Goal: Task Accomplishment & Management: Use online tool/utility

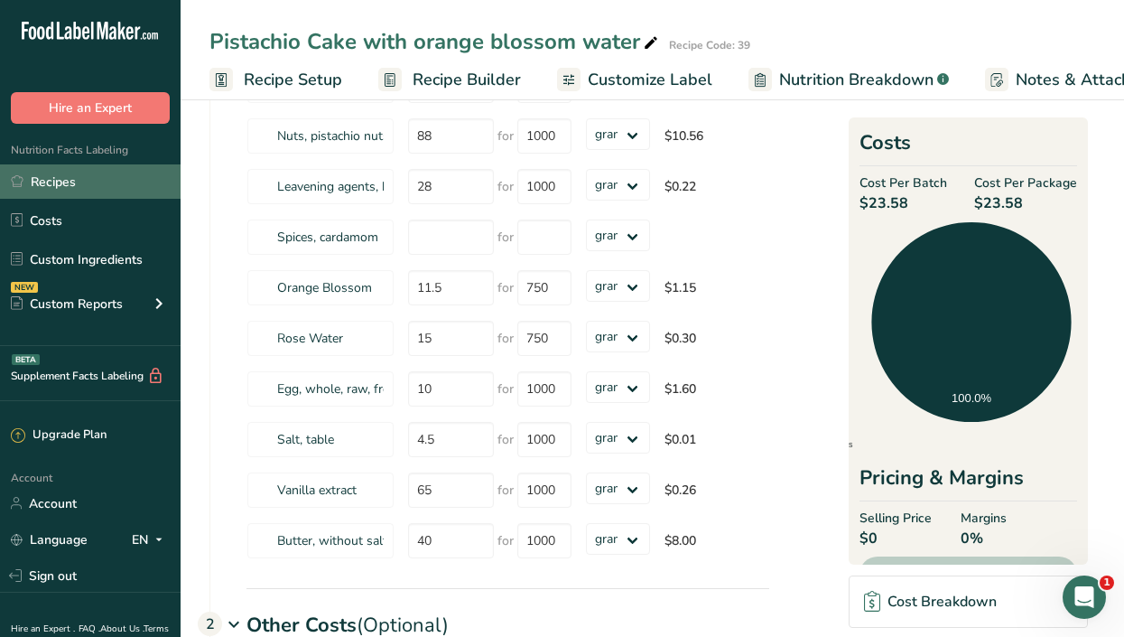
drag, startPoint x: 0, startPoint y: 0, endPoint x: 53, endPoint y: 181, distance: 189.1
click at [53, 181] on link "Recipes" at bounding box center [90, 181] width 181 height 34
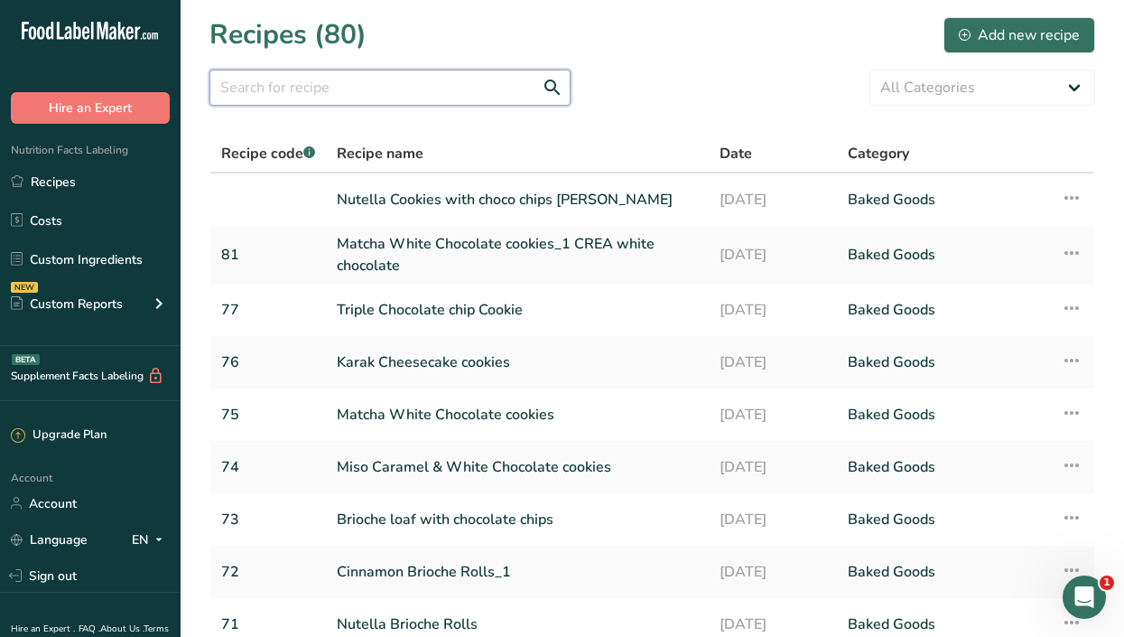
click at [361, 94] on input "text" at bounding box center [389, 88] width 361 height 36
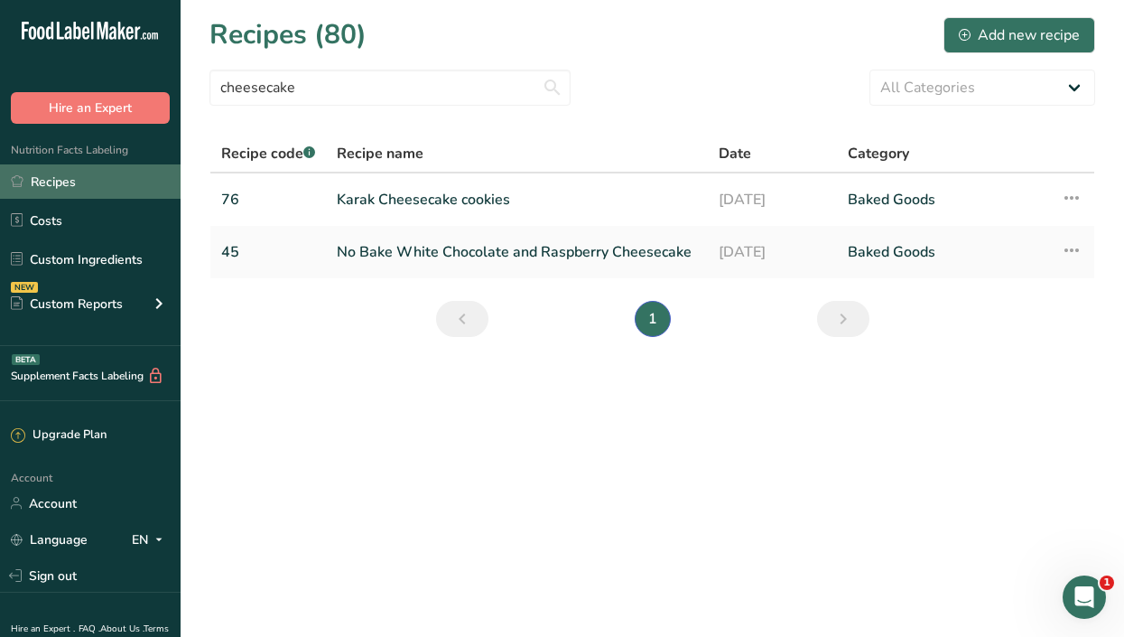
click at [68, 187] on link "Recipes" at bounding box center [90, 181] width 181 height 34
click at [110, 174] on link "Recipes" at bounding box center [90, 181] width 181 height 34
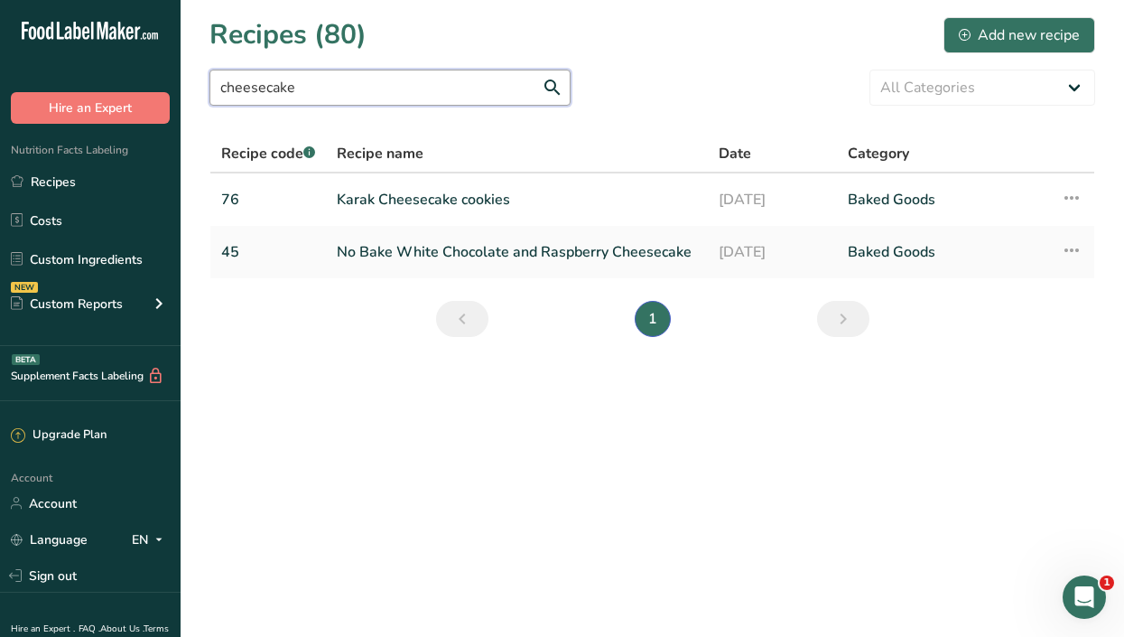
click at [358, 98] on input "cheesecake" at bounding box center [389, 88] width 361 height 36
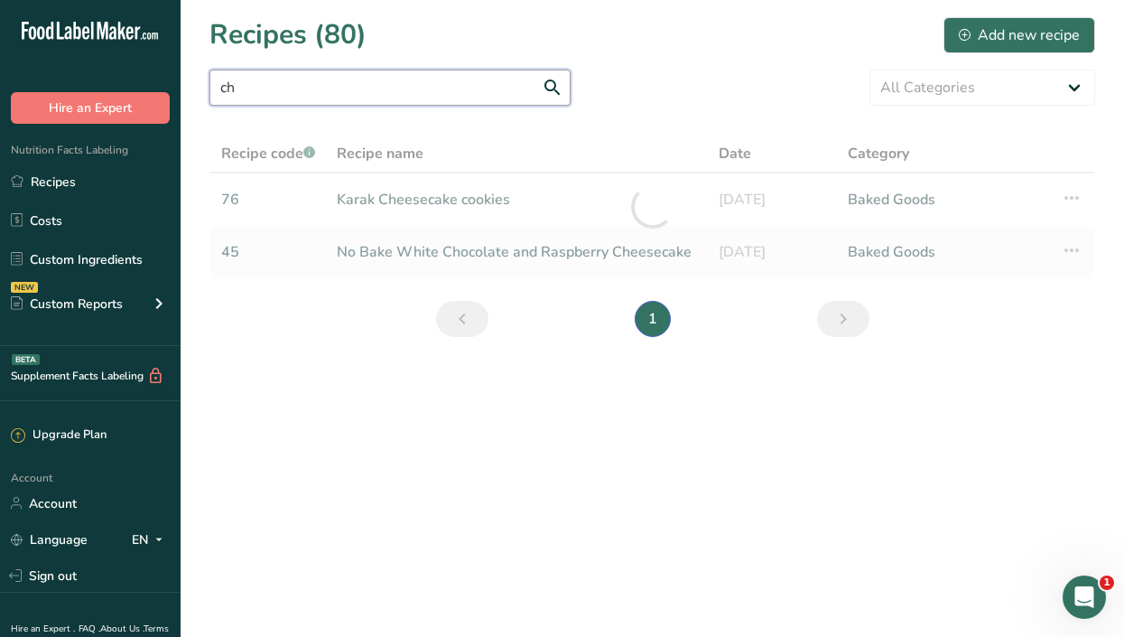
type input "c"
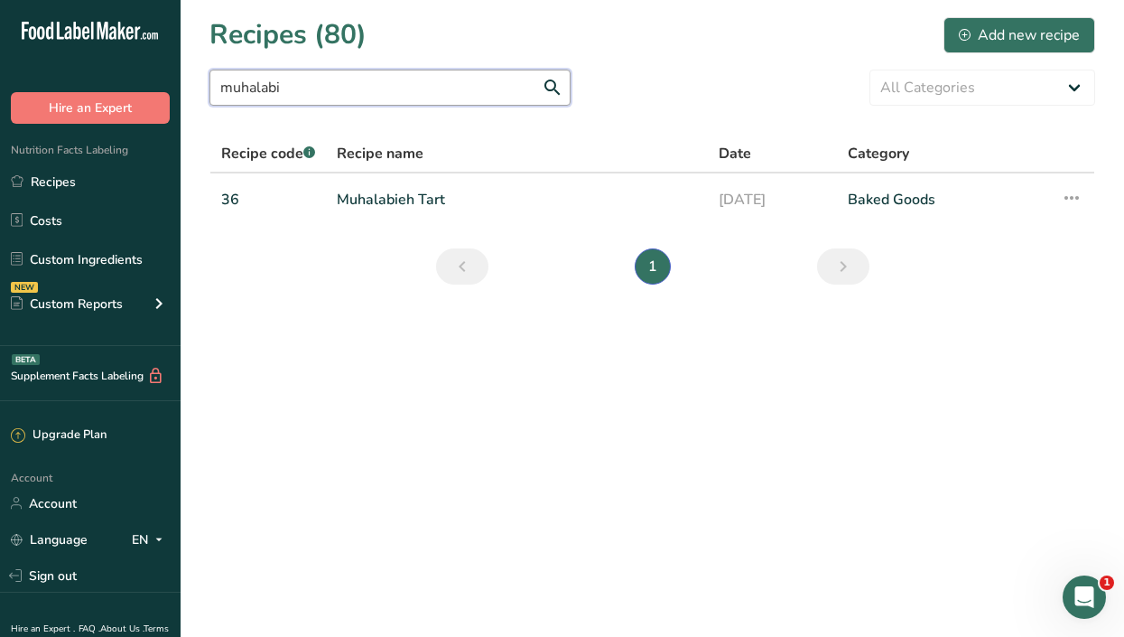
type input "muhalabi"
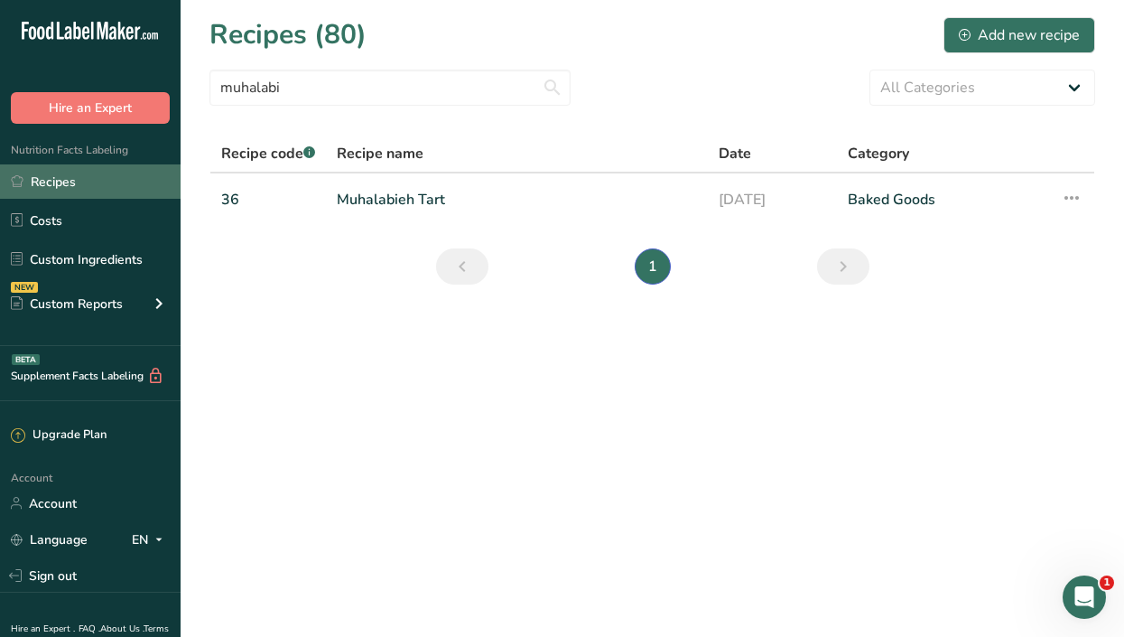
click at [86, 183] on link "Recipes" at bounding box center [90, 181] width 181 height 34
click at [125, 187] on link "Recipes" at bounding box center [90, 181] width 181 height 34
click at [371, 196] on link "Muhalabieh Tart" at bounding box center [517, 200] width 360 height 38
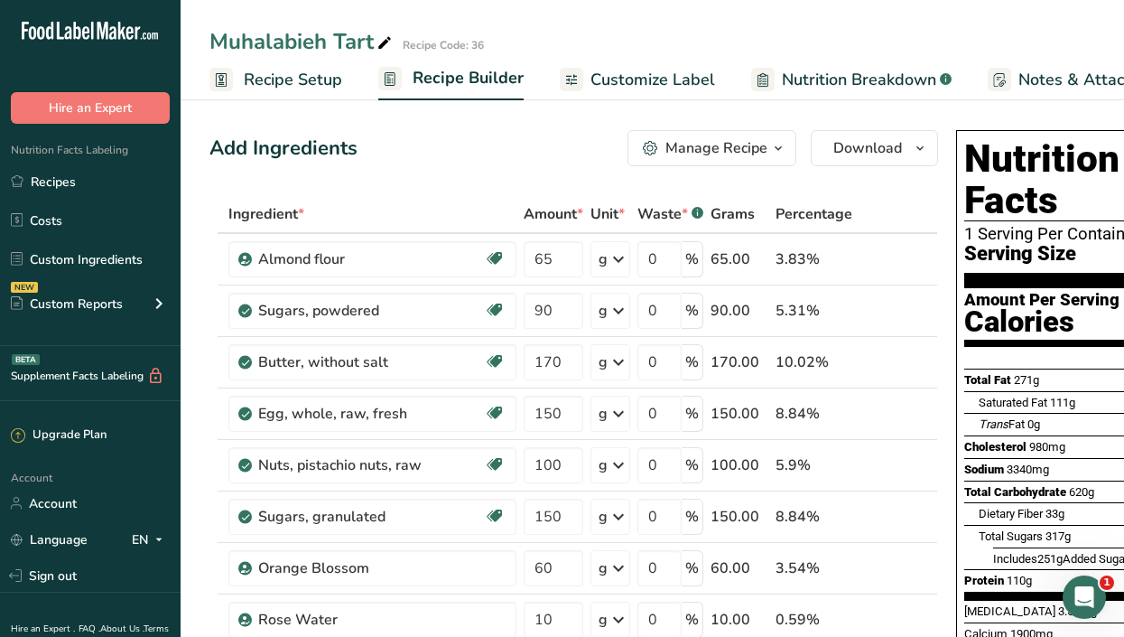
click at [651, 75] on span "Customize Label" at bounding box center [652, 80] width 125 height 24
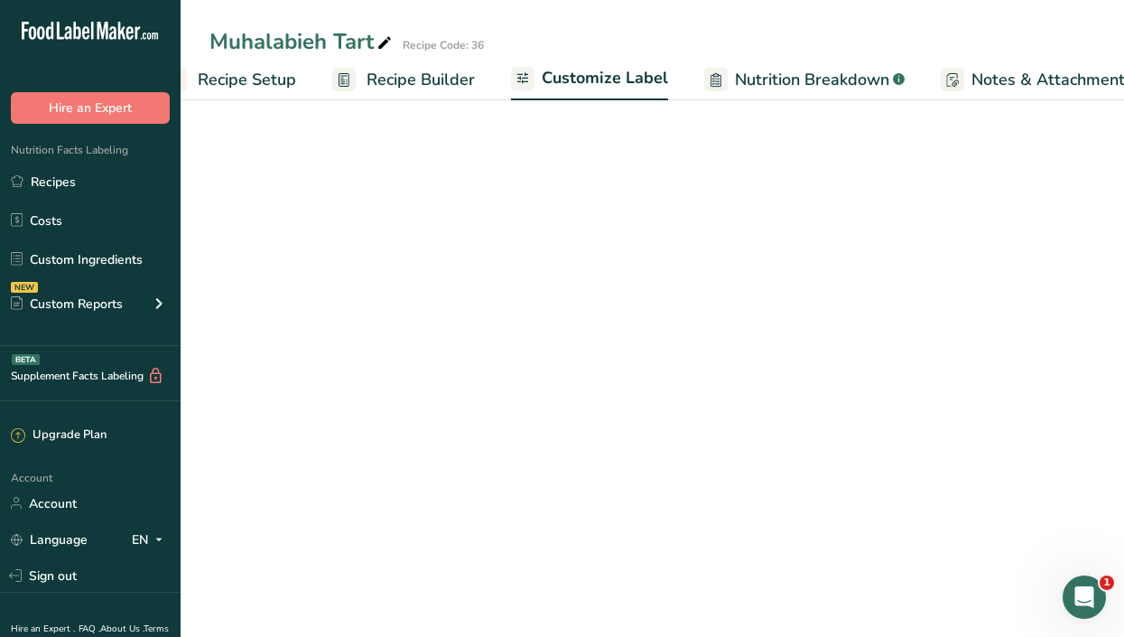
scroll to position [0, 265]
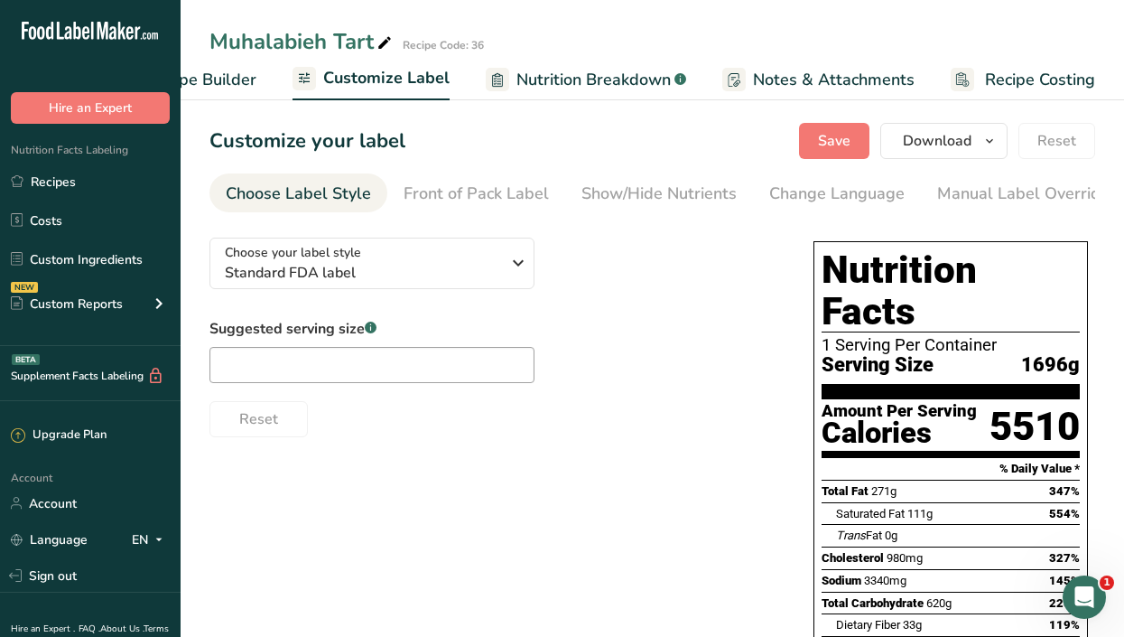
click at [1041, 73] on span "Recipe Costing" at bounding box center [1040, 80] width 110 height 24
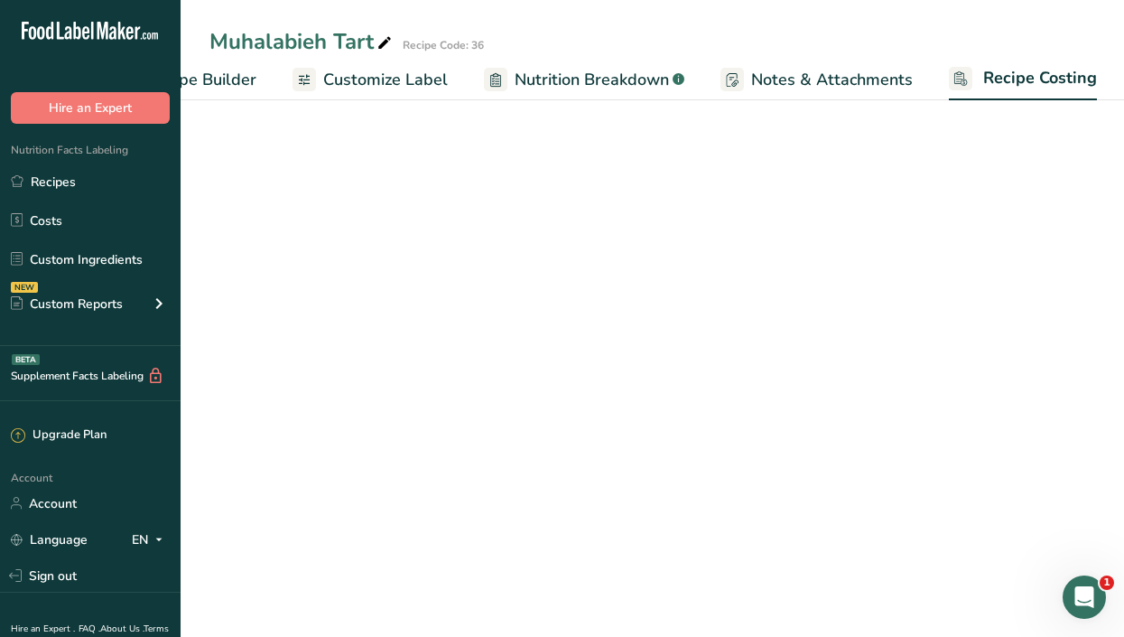
scroll to position [0, 265]
click at [1041, 73] on span "Recipe Costing" at bounding box center [1040, 78] width 114 height 24
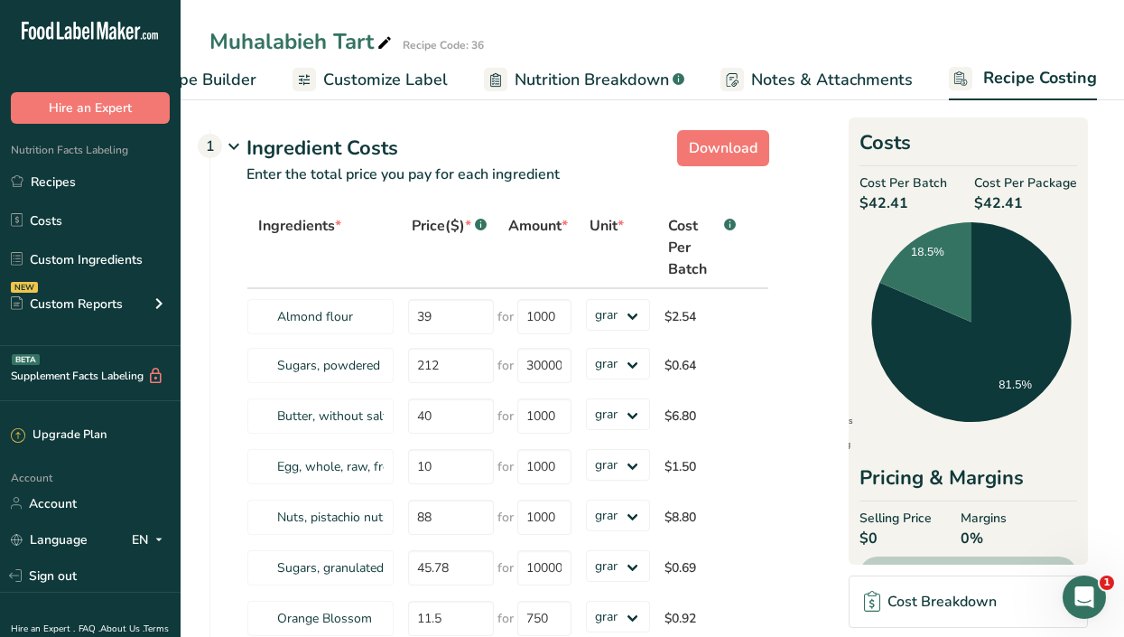
scroll to position [0, 0]
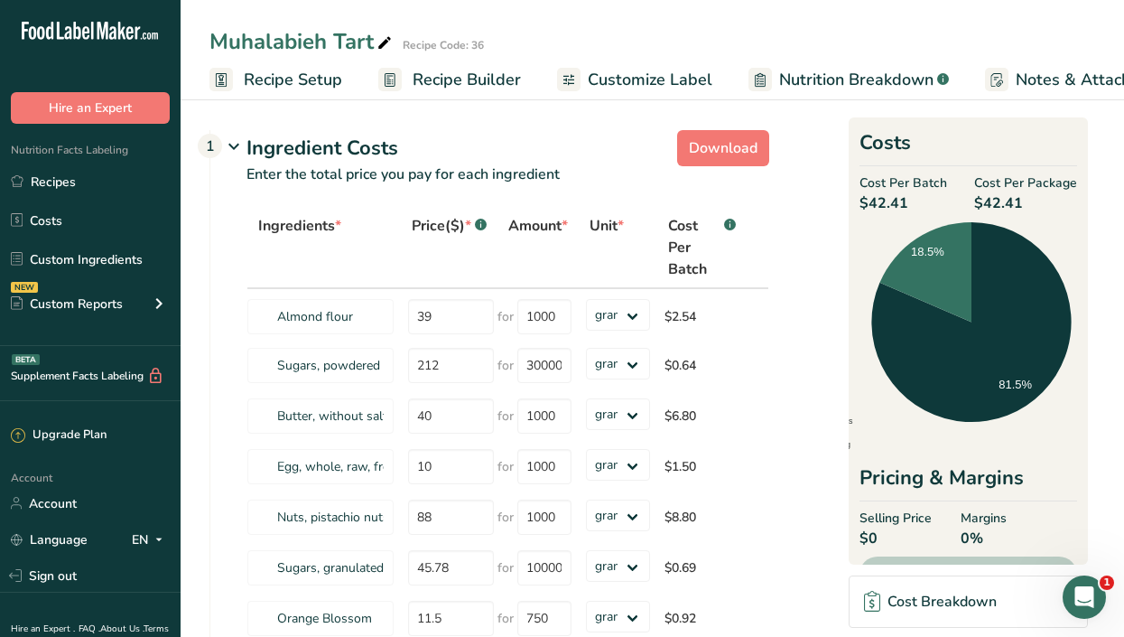
click at [300, 75] on span "Recipe Setup" at bounding box center [293, 80] width 98 height 24
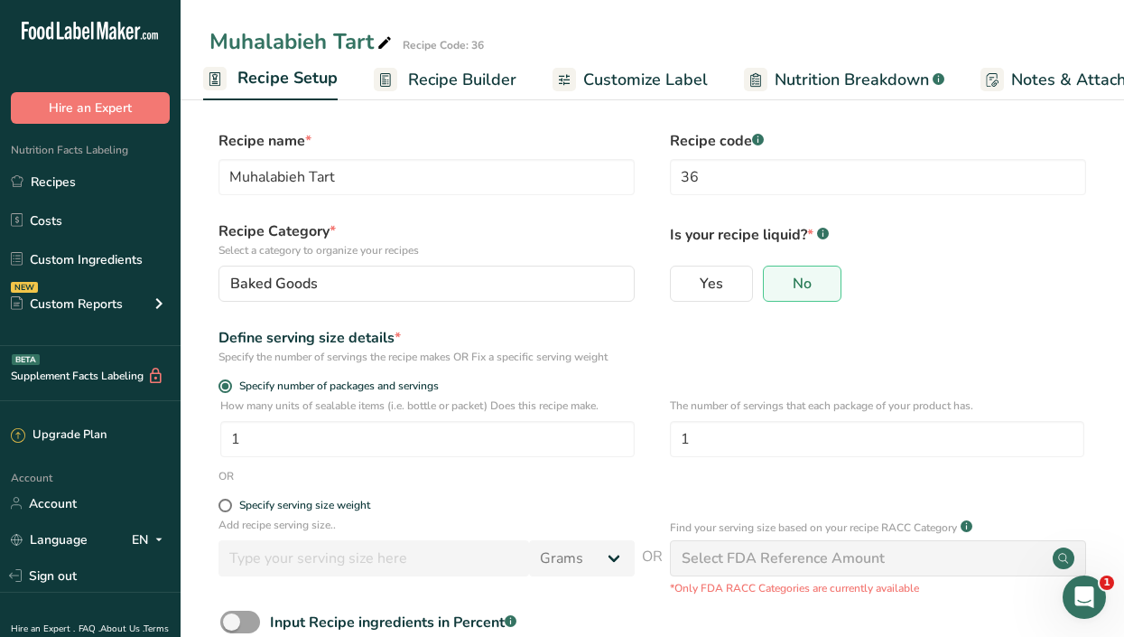
scroll to position [112, 0]
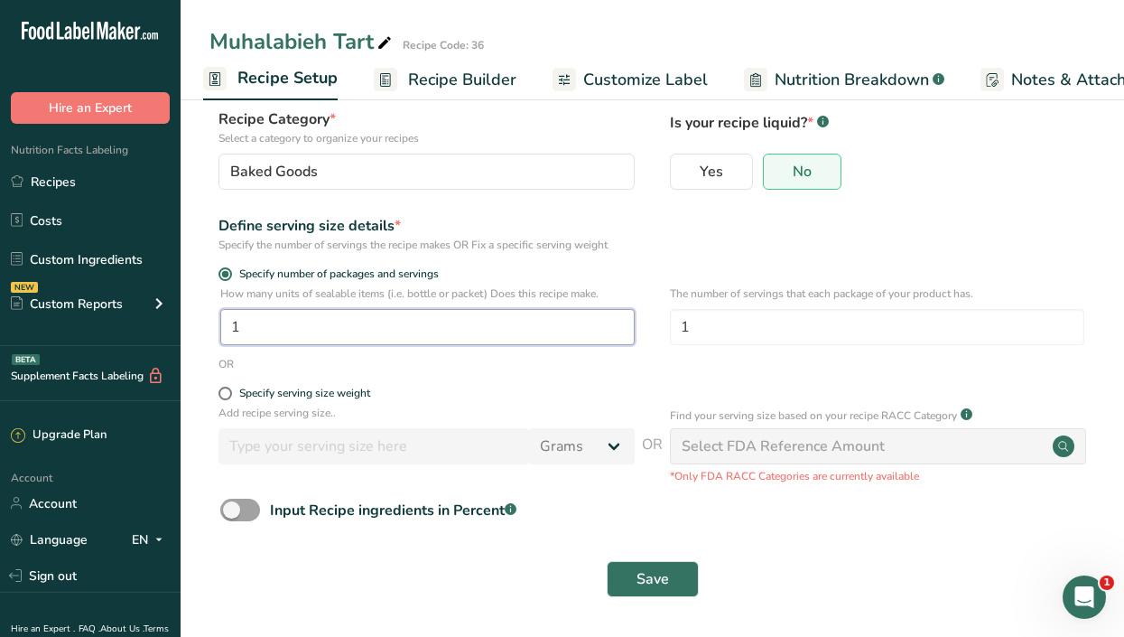
click at [285, 320] on input "1" at bounding box center [427, 327] width 414 height 36
type input "12"
click at [630, 576] on button "Save" at bounding box center [653, 579] width 92 height 36
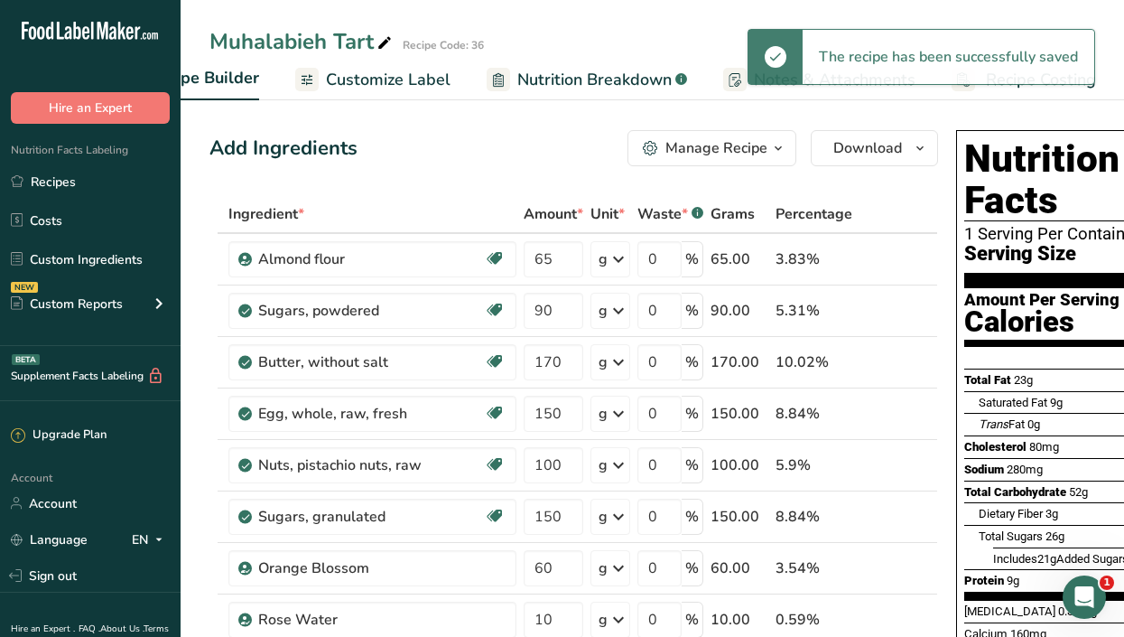
click at [1061, 83] on div "The recipe has been successfully saved" at bounding box center [949, 57] width 292 height 54
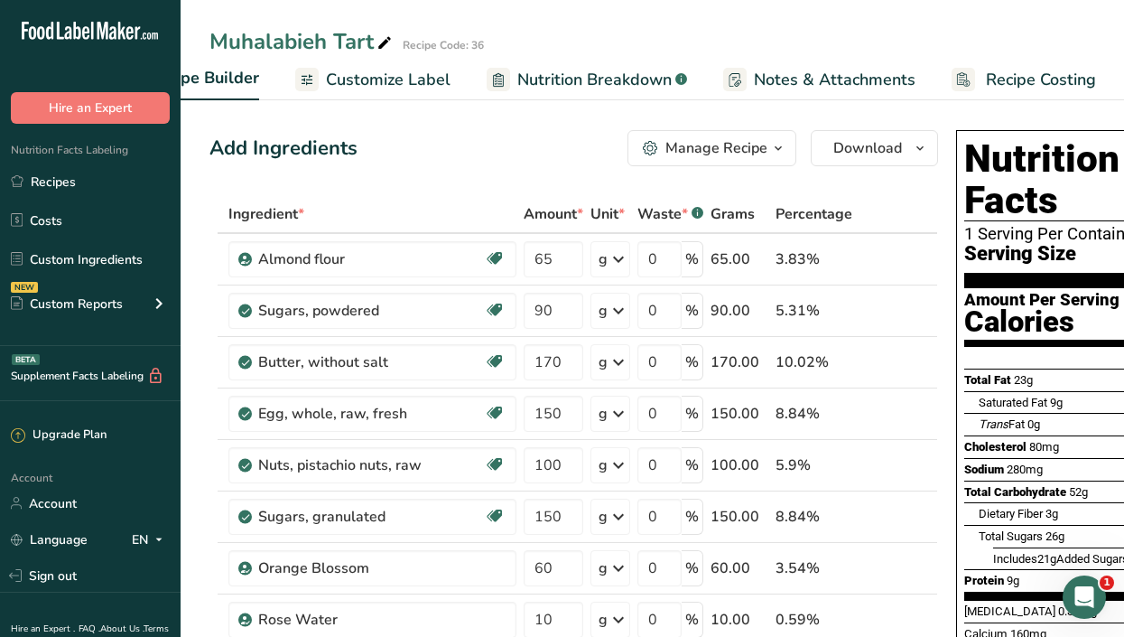
click at [1058, 79] on span "Recipe Costing" at bounding box center [1041, 80] width 110 height 24
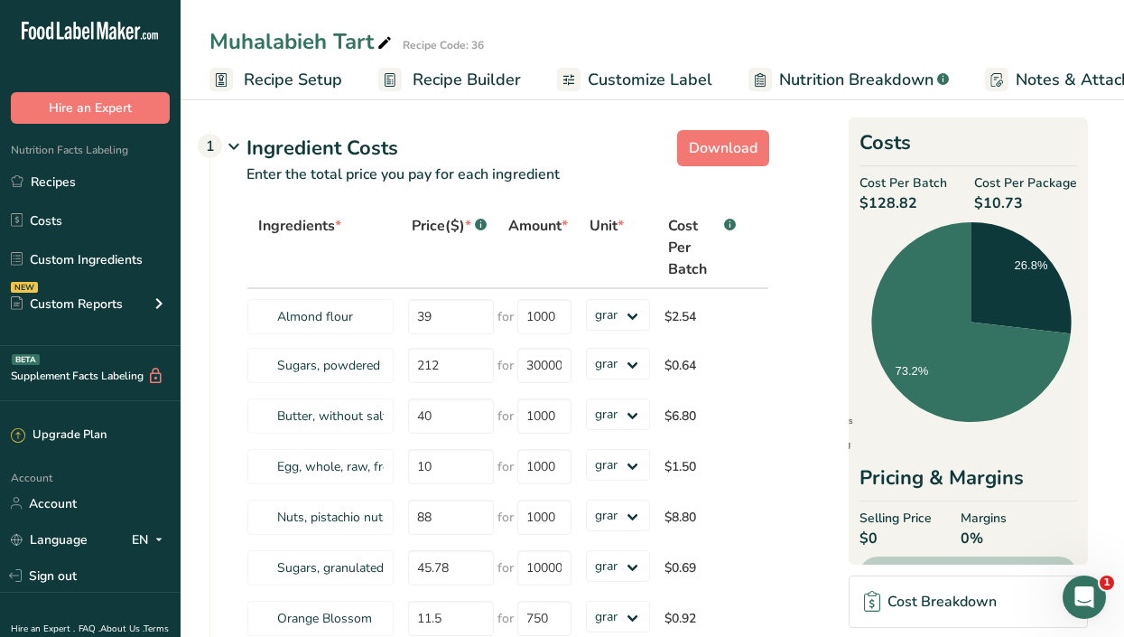
click at [278, 77] on span "Recipe Setup" at bounding box center [293, 80] width 98 height 24
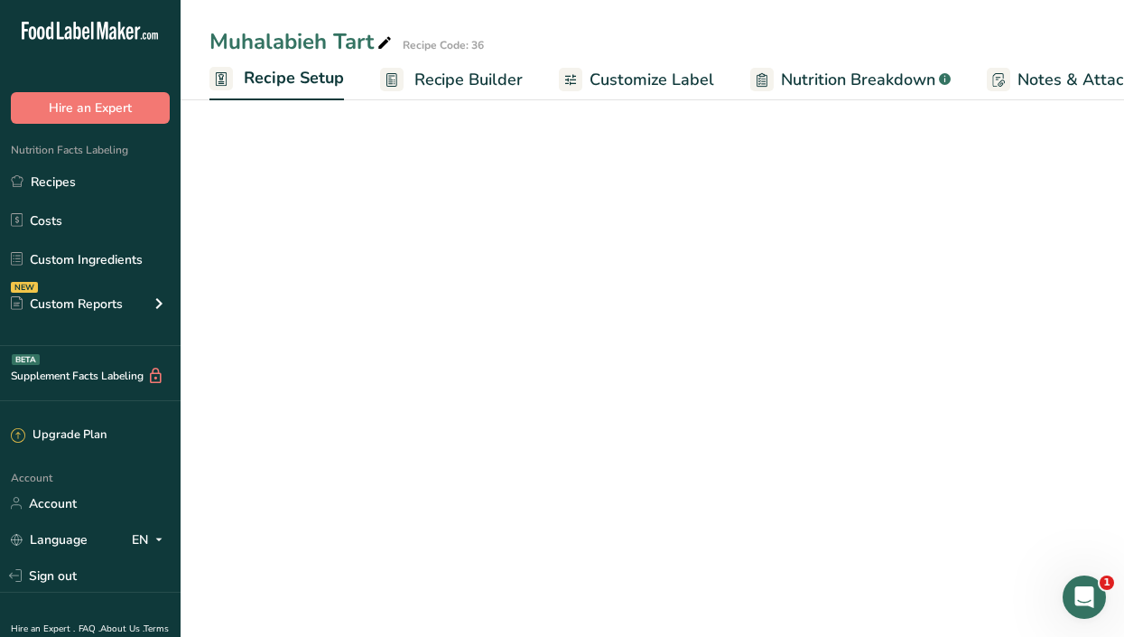
scroll to position [0, 6]
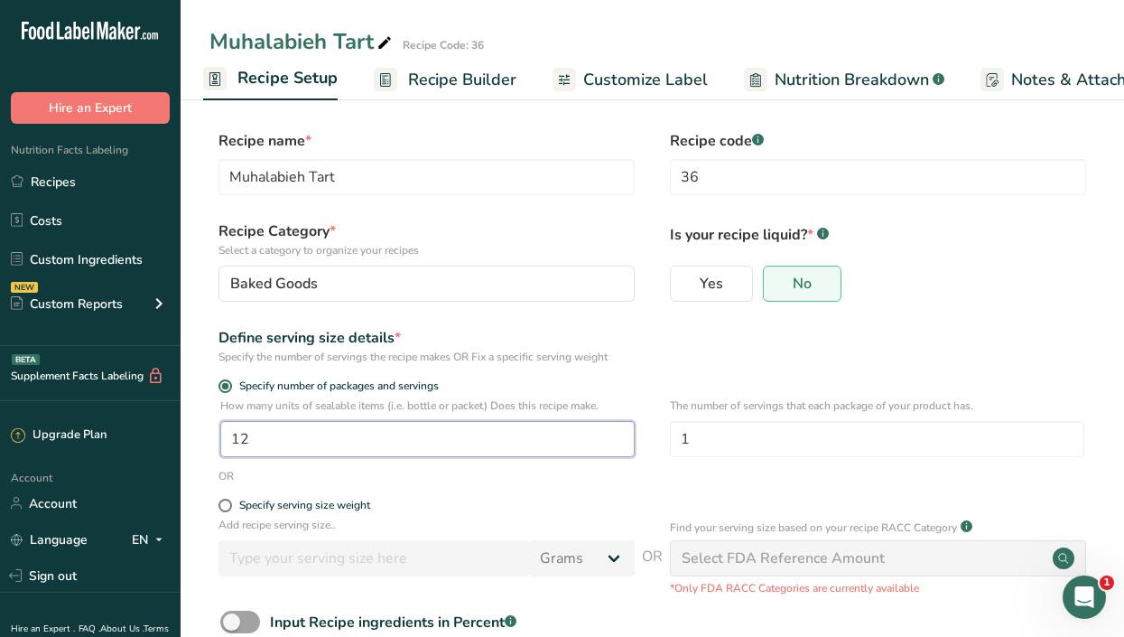
click at [285, 428] on input "12" at bounding box center [427, 439] width 414 height 36
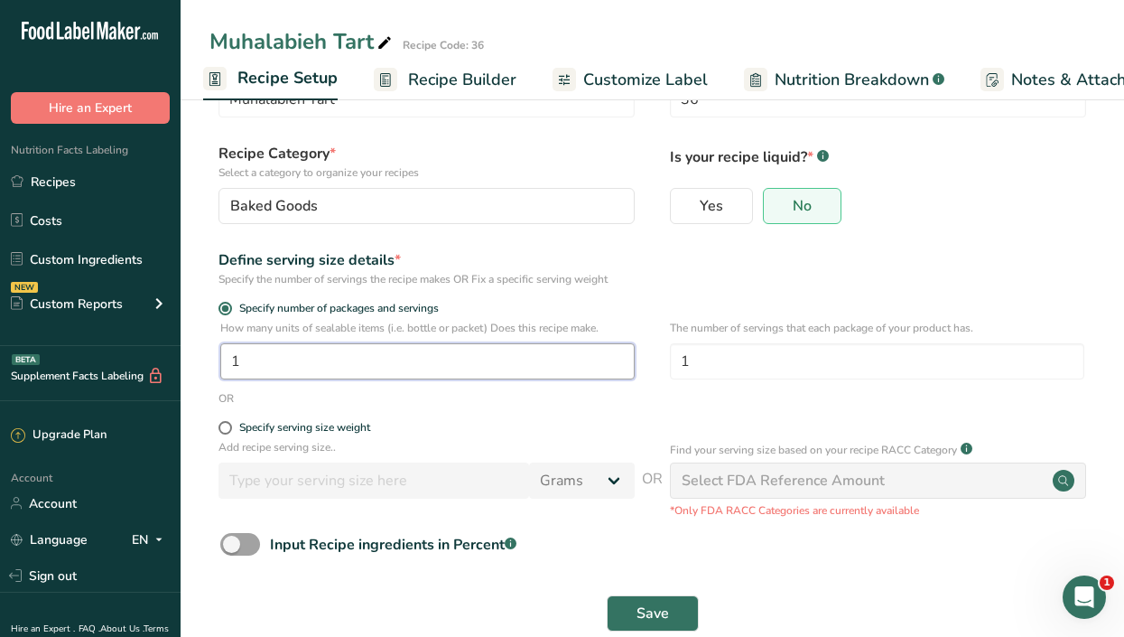
scroll to position [112, 0]
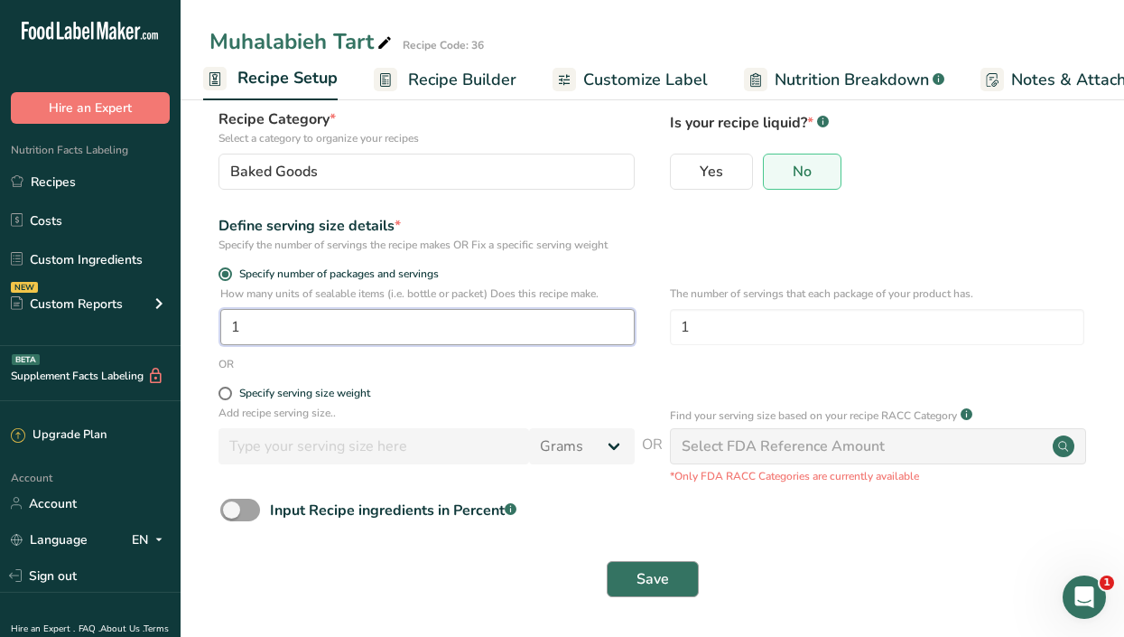
type input "1"
click at [657, 578] on span "Save" at bounding box center [653, 579] width 33 height 22
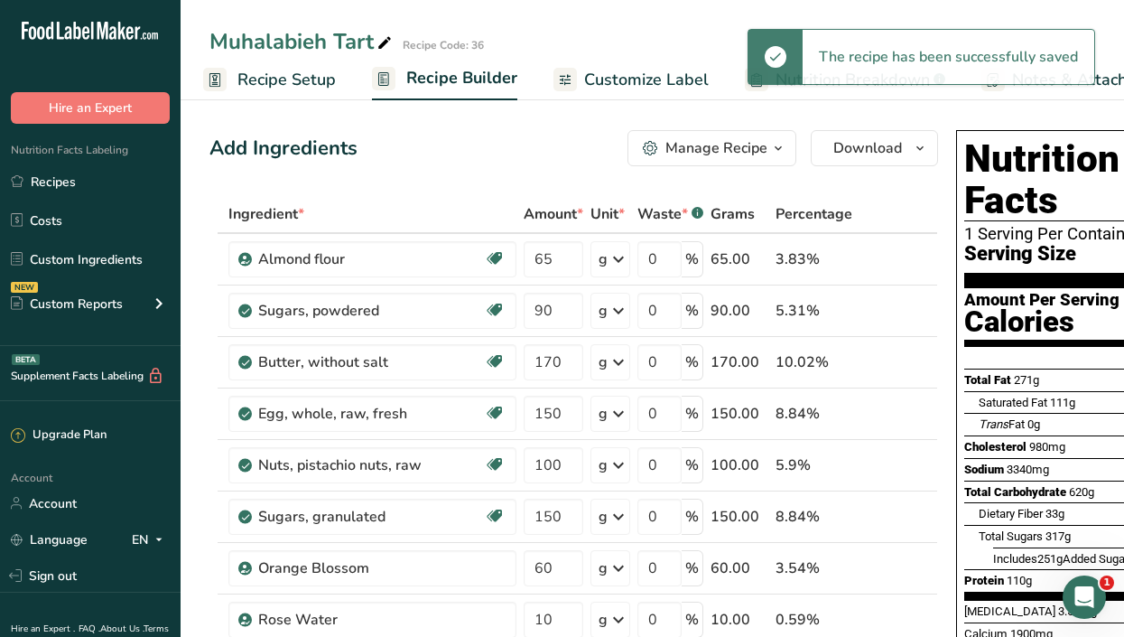
scroll to position [0, 265]
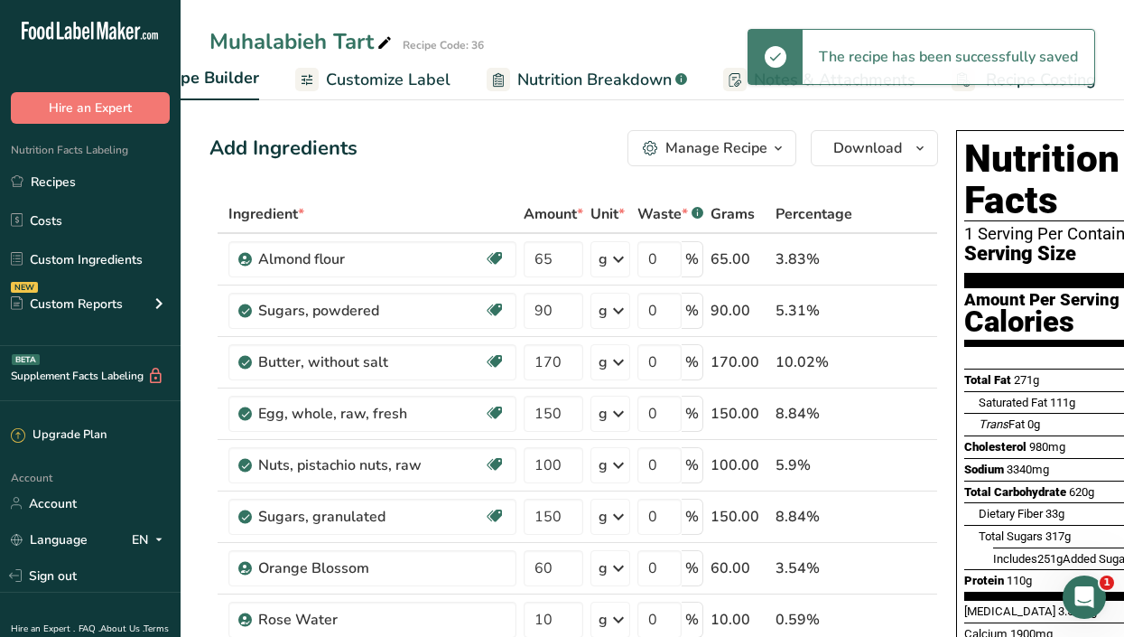
click at [1072, 84] on div "The recipe has been successfully saved" at bounding box center [922, 57] width 348 height 56
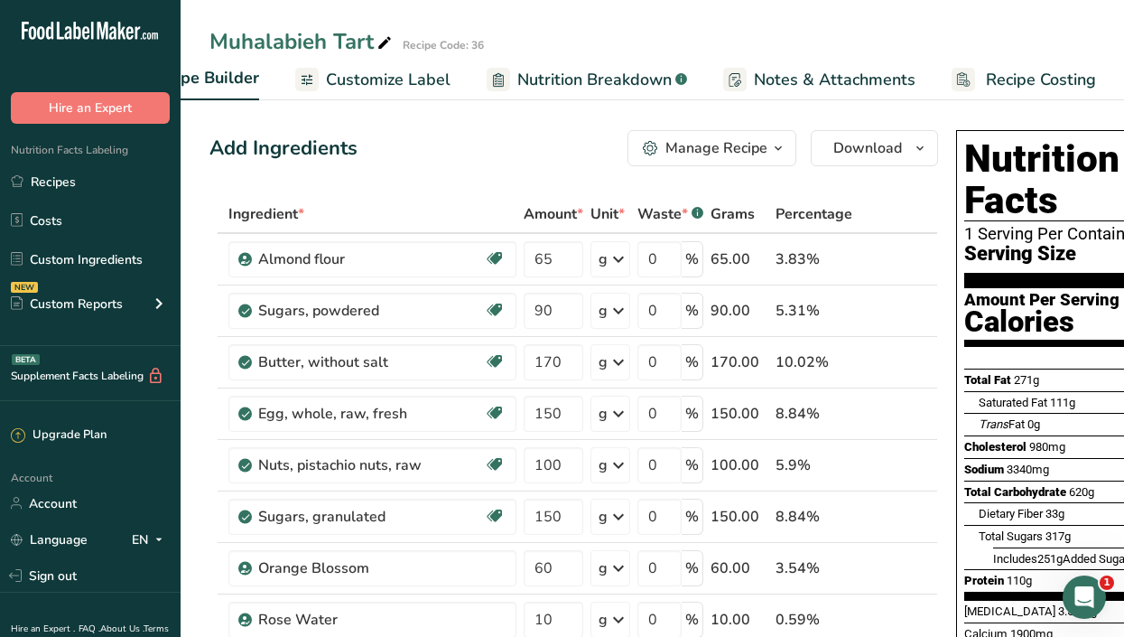
click at [1065, 78] on span "Recipe Costing" at bounding box center [1041, 80] width 110 height 24
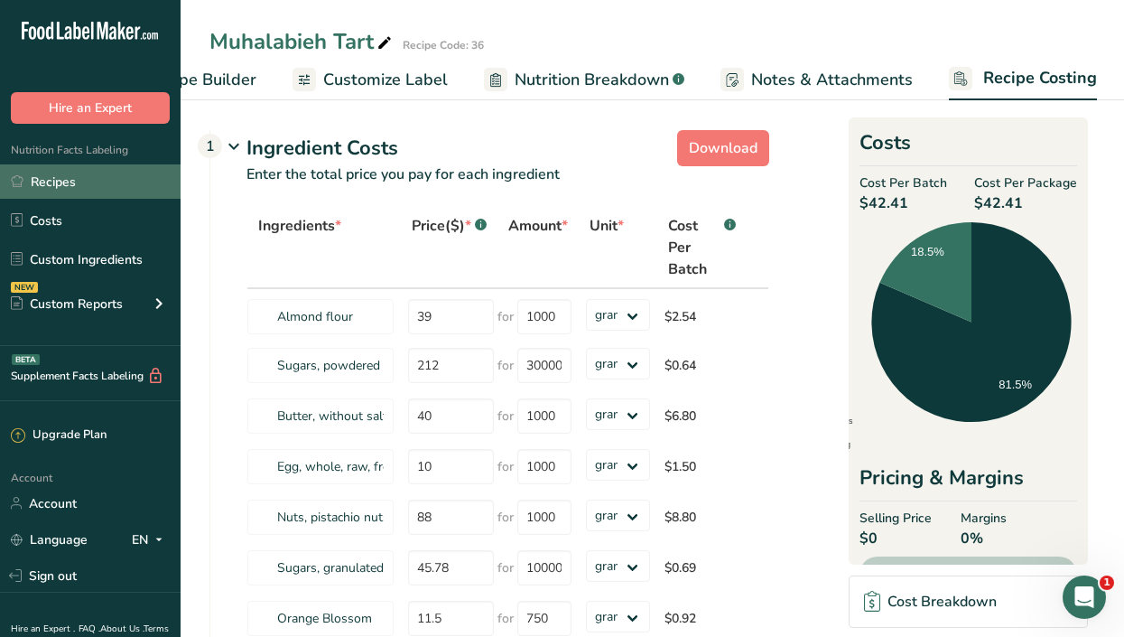
click at [74, 175] on link "Recipes" at bounding box center [90, 181] width 181 height 34
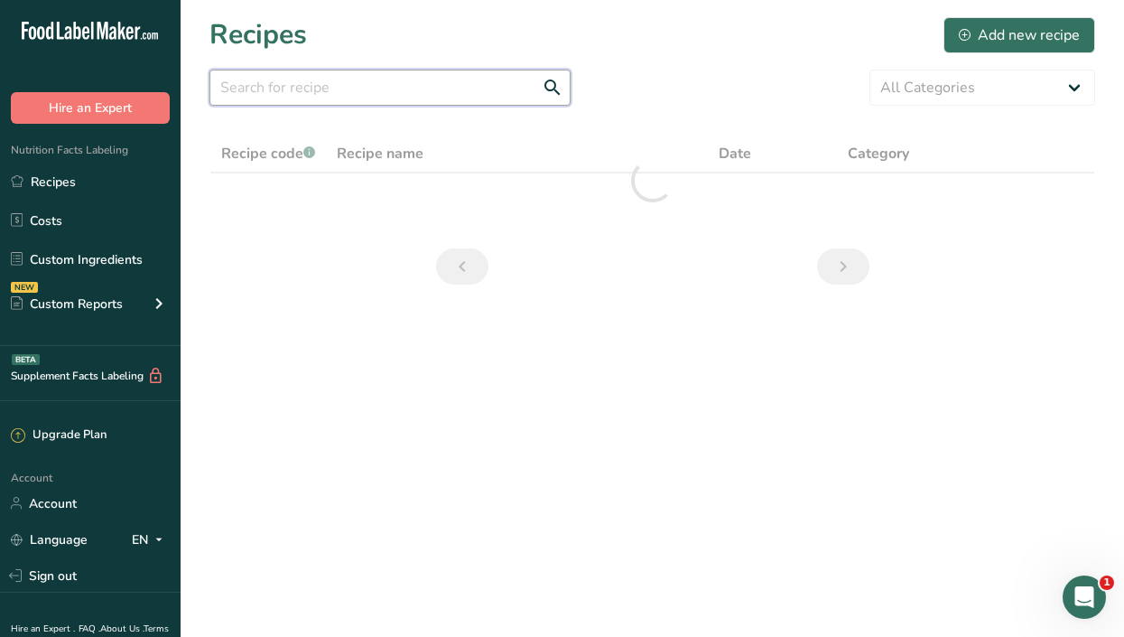
click at [256, 98] on input "text" at bounding box center [389, 88] width 361 height 36
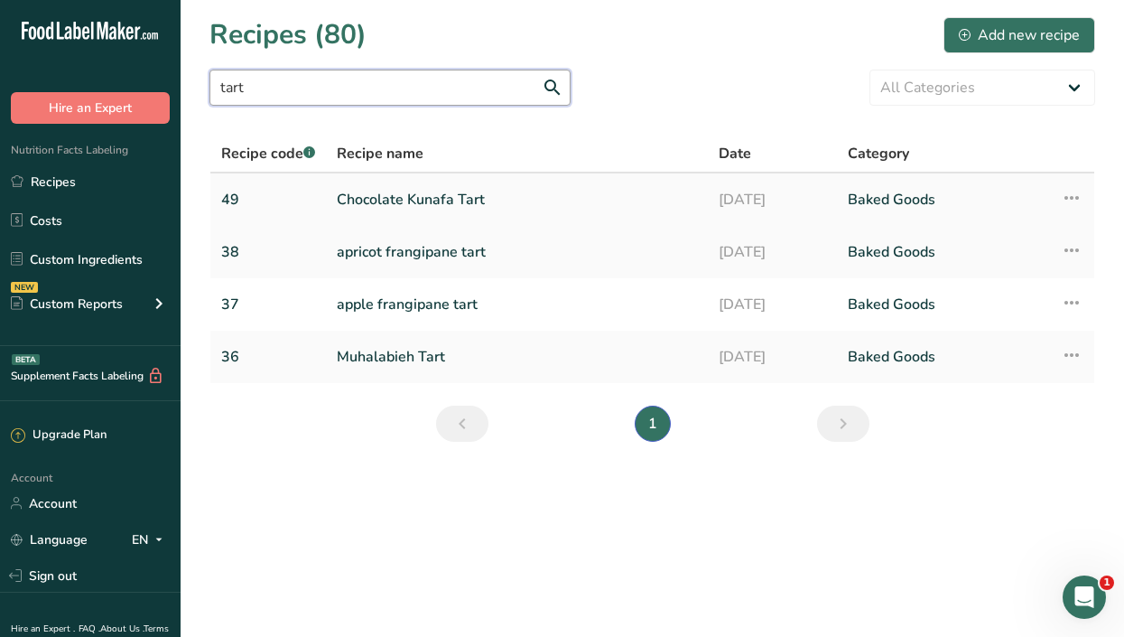
type input "tart"
click at [407, 191] on link "Chocolate Kunafa Tart" at bounding box center [517, 200] width 360 height 38
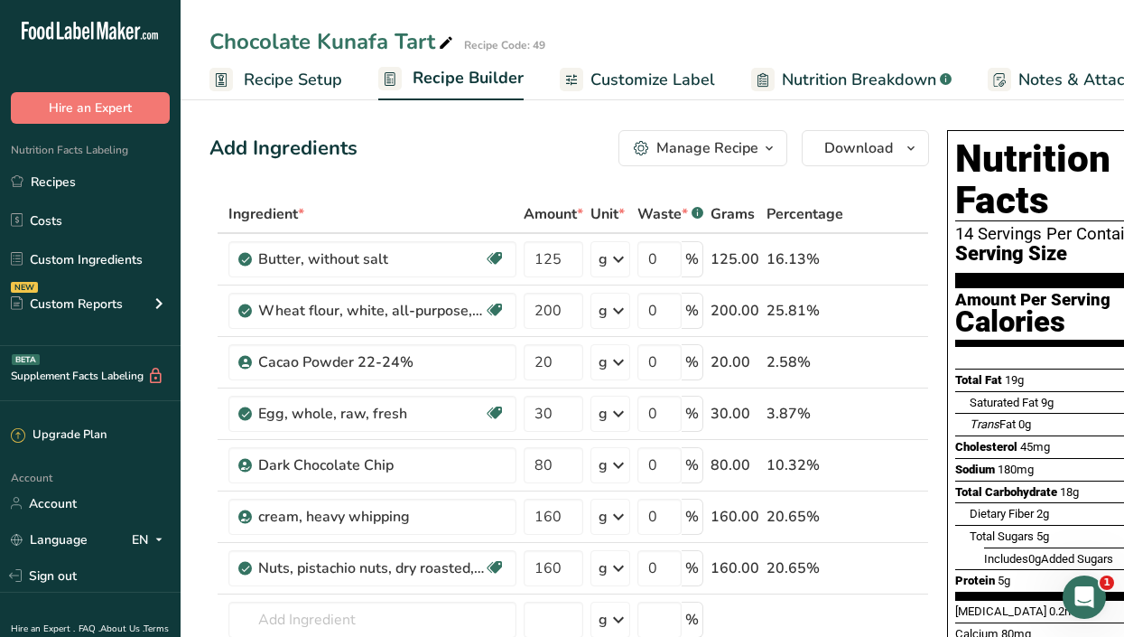
click at [679, 84] on span "Customize Label" at bounding box center [652, 80] width 125 height 24
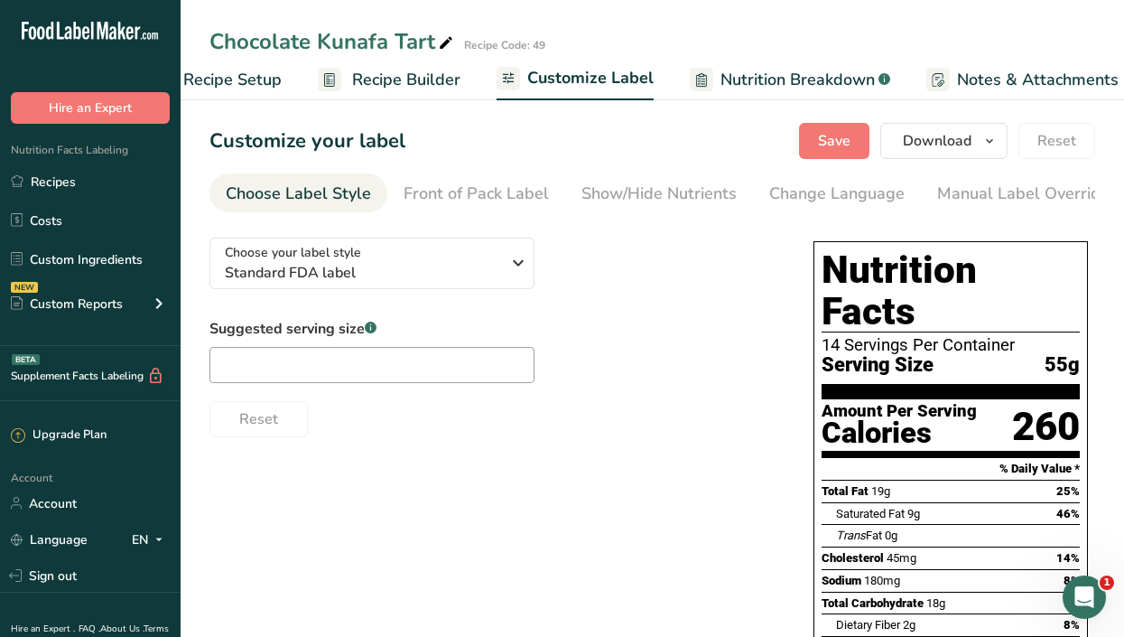
scroll to position [0, 265]
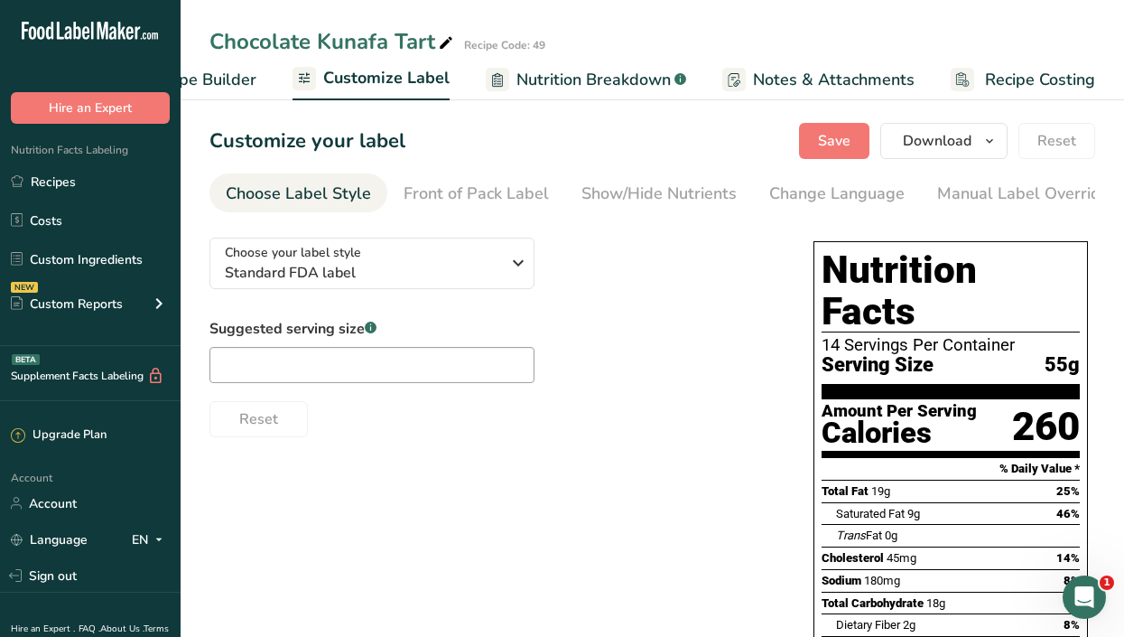
click at [1035, 84] on span "Recipe Costing" at bounding box center [1040, 80] width 110 height 24
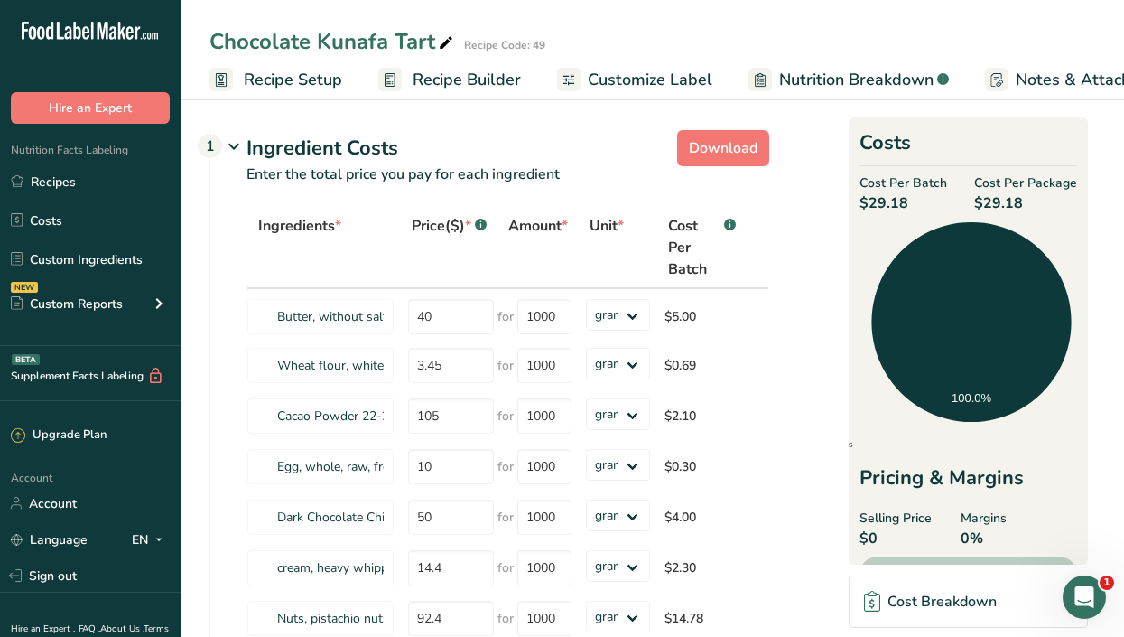
click at [299, 74] on span "Recipe Setup" at bounding box center [293, 80] width 98 height 24
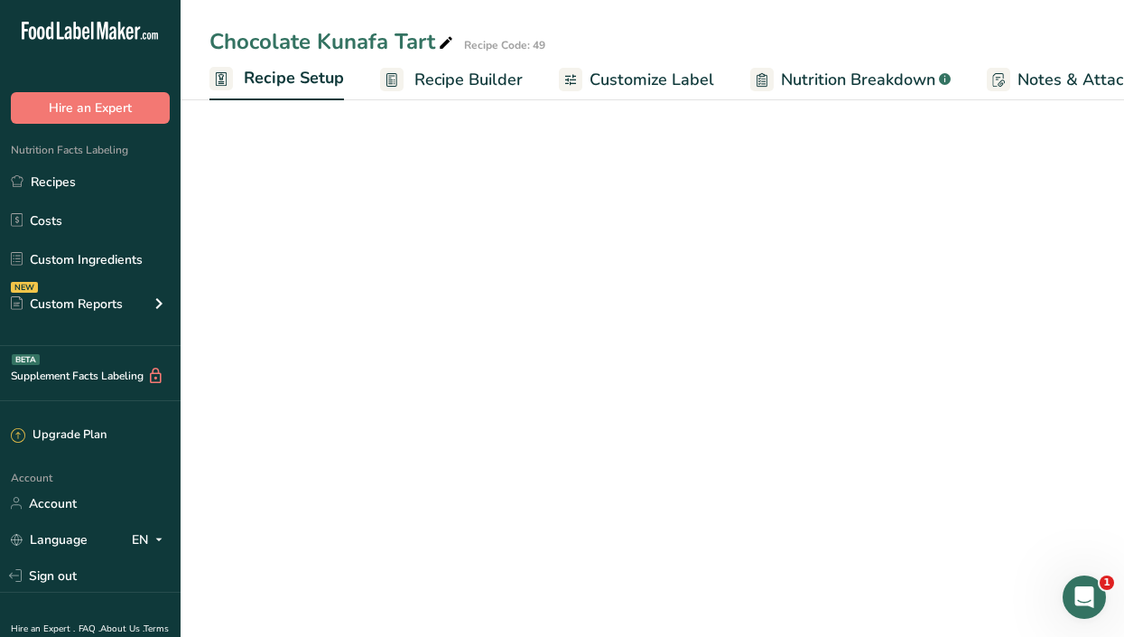
scroll to position [0, 6]
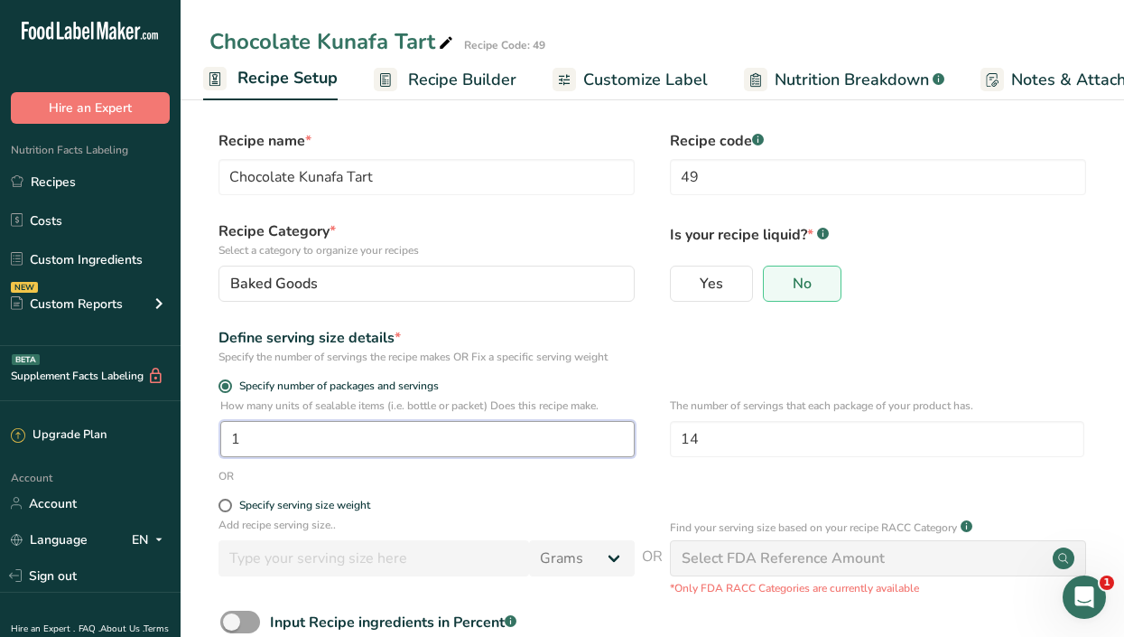
click at [342, 442] on input "1" at bounding box center [427, 439] width 414 height 36
type input "14"
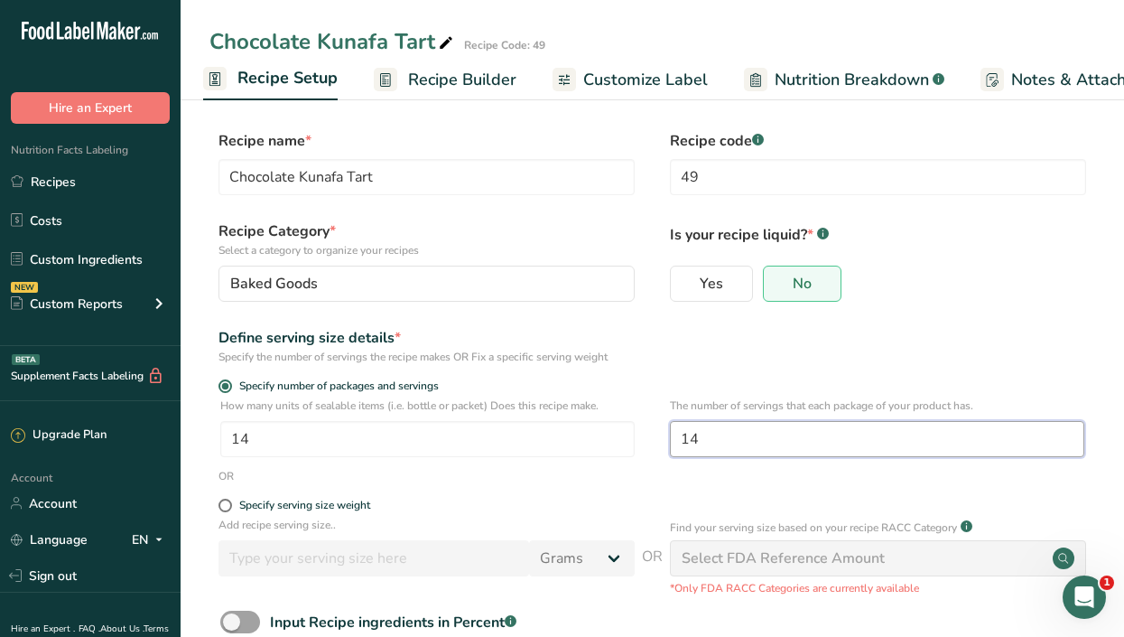
click at [710, 439] on input "14" at bounding box center [877, 439] width 414 height 36
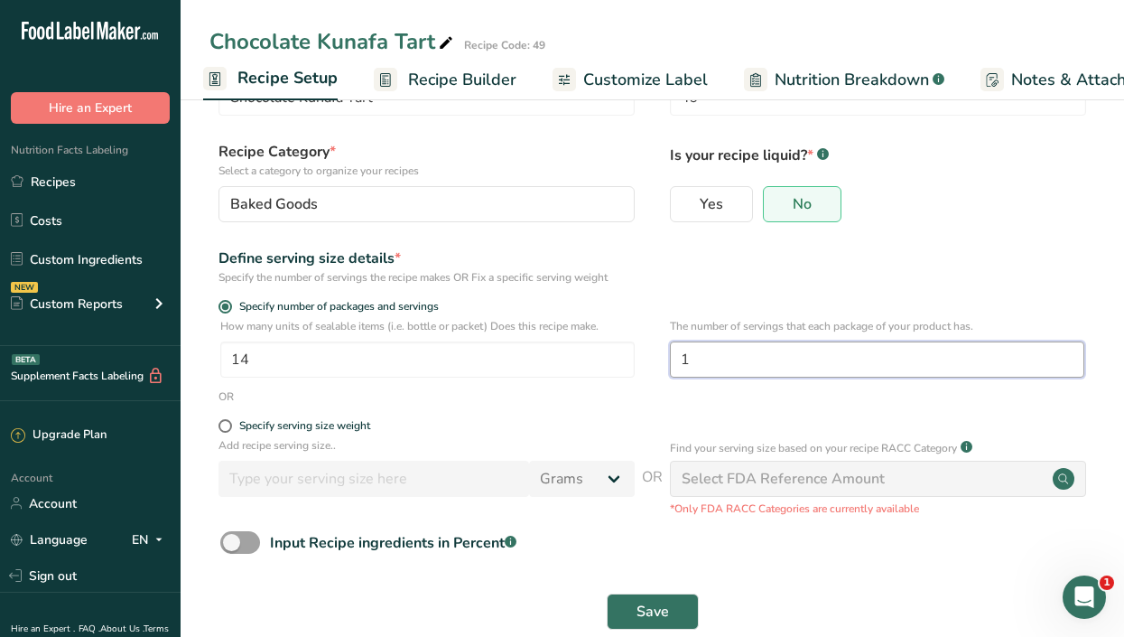
scroll to position [112, 0]
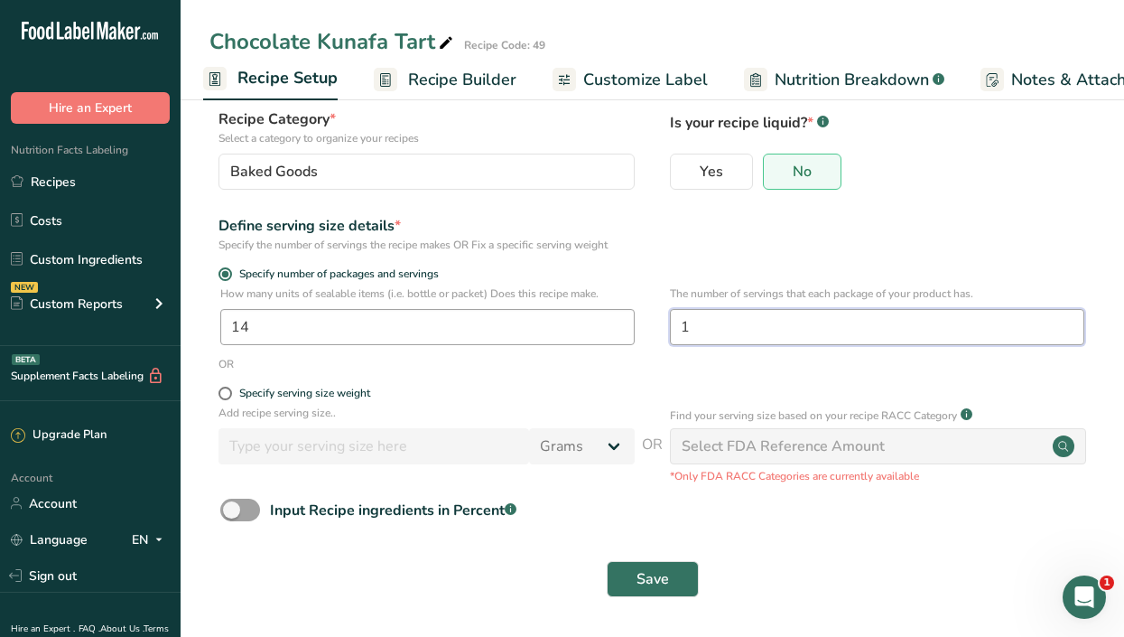
type input "1"
click at [284, 330] on input "14" at bounding box center [427, 327] width 414 height 36
type input "12"
click at [635, 580] on button "Save" at bounding box center [653, 579] width 92 height 36
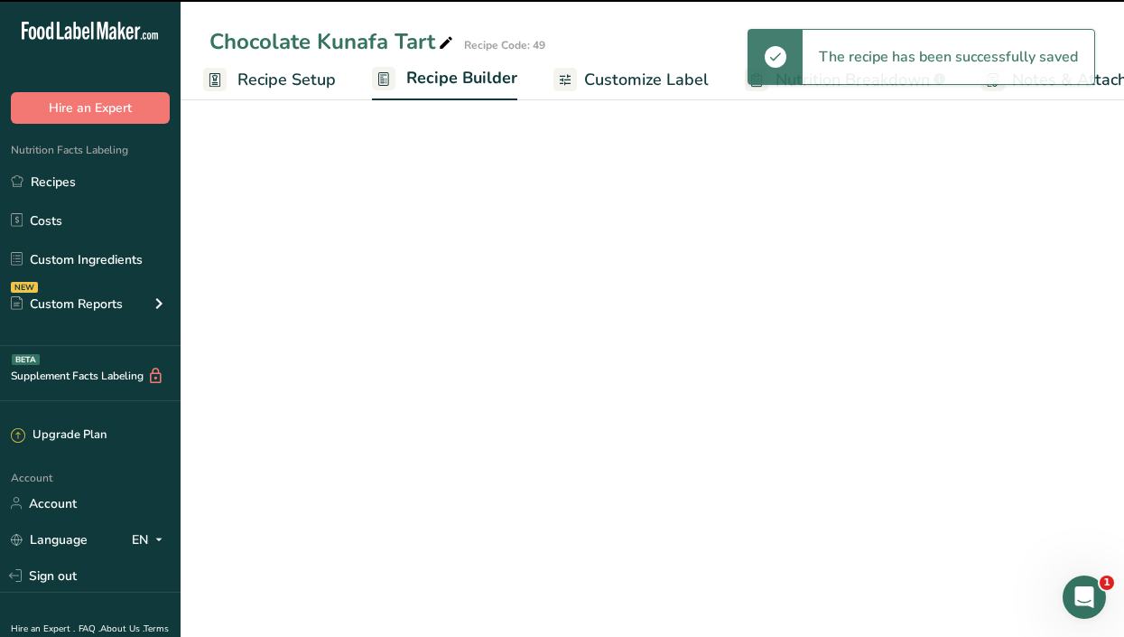
click at [598, 76] on span "Customize Label" at bounding box center [646, 80] width 125 height 24
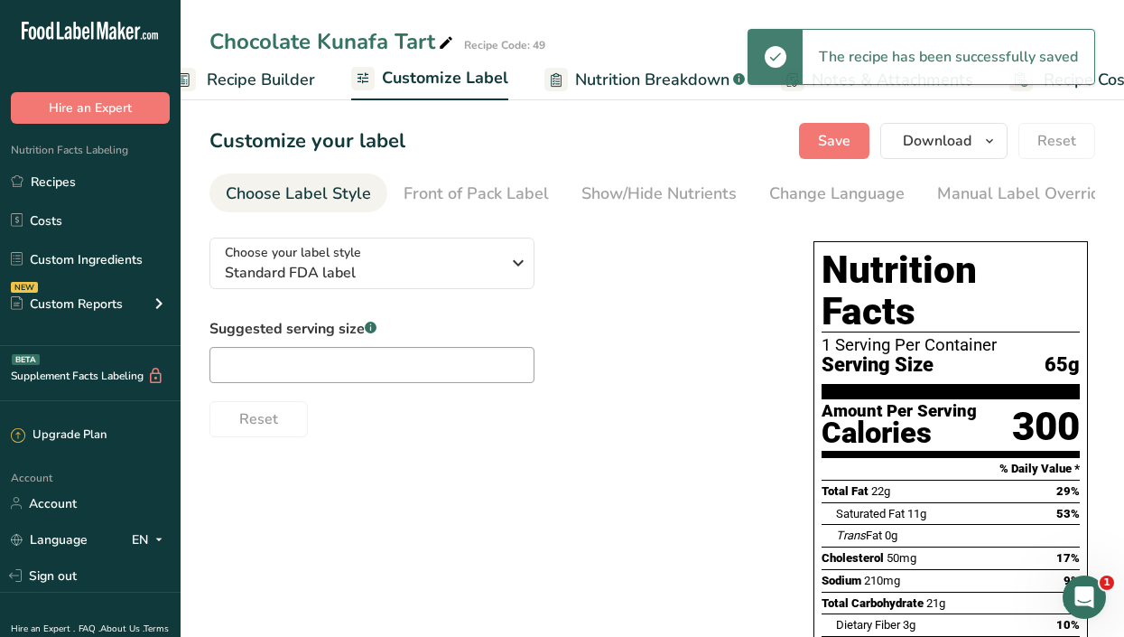
scroll to position [0, 265]
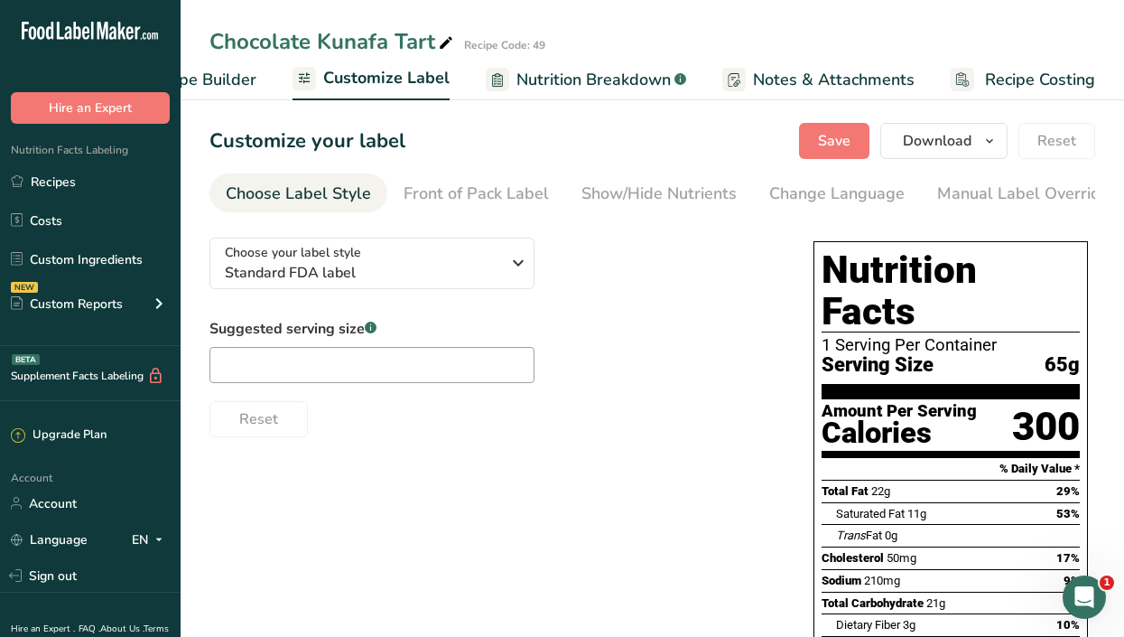
click at [1023, 82] on span "Recipe Costing" at bounding box center [1040, 80] width 110 height 24
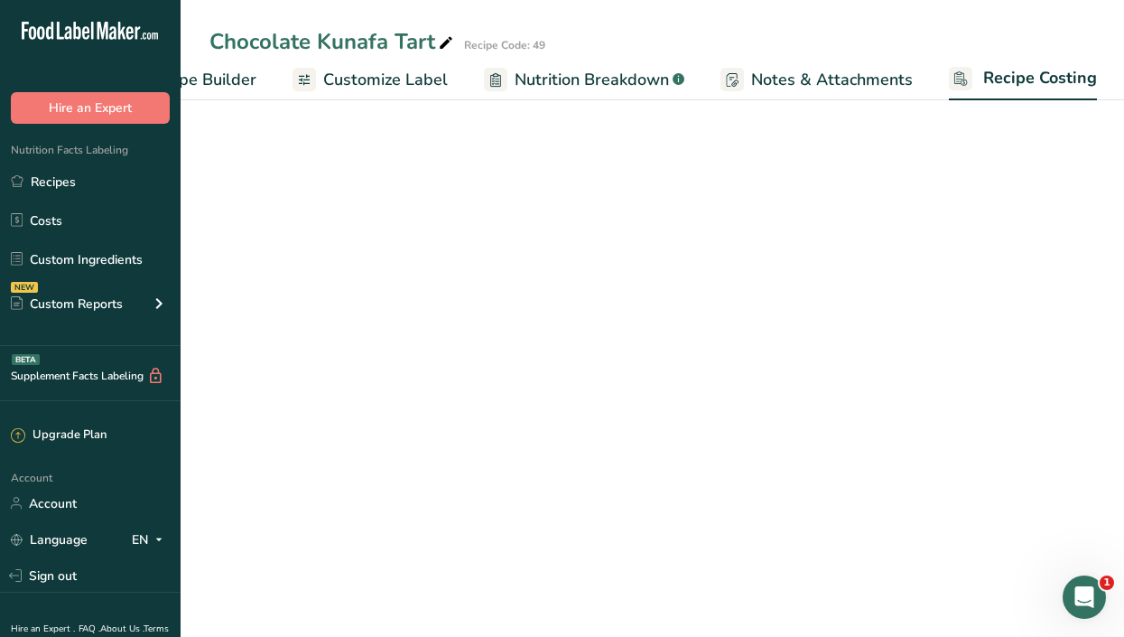
scroll to position [0, 265]
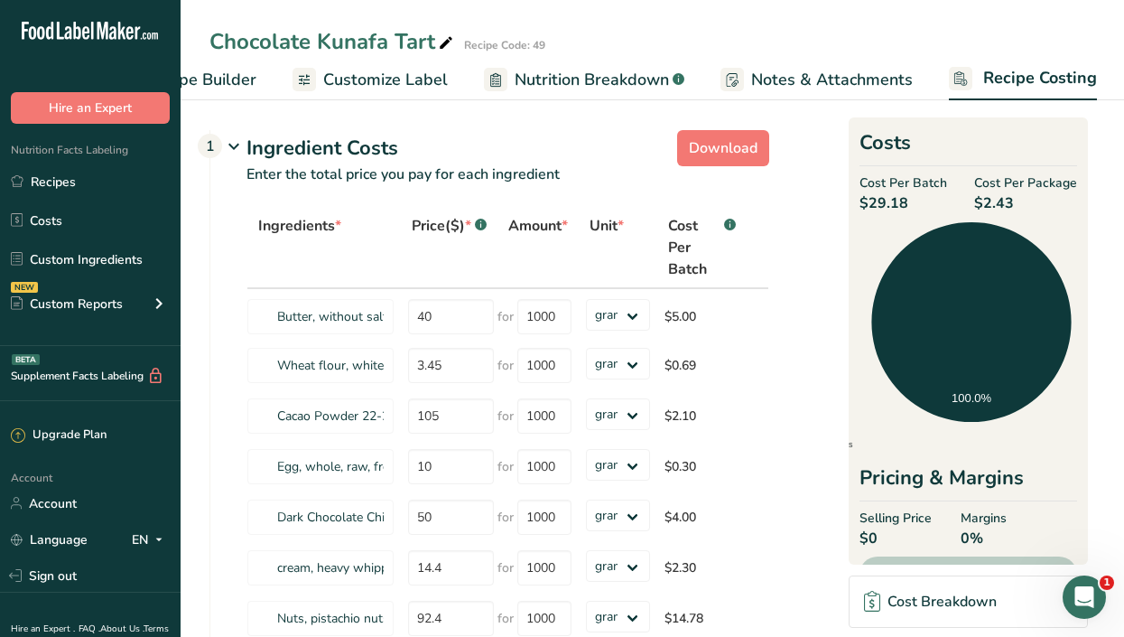
click at [209, 72] on span "Recipe Builder" at bounding box center [202, 80] width 108 height 24
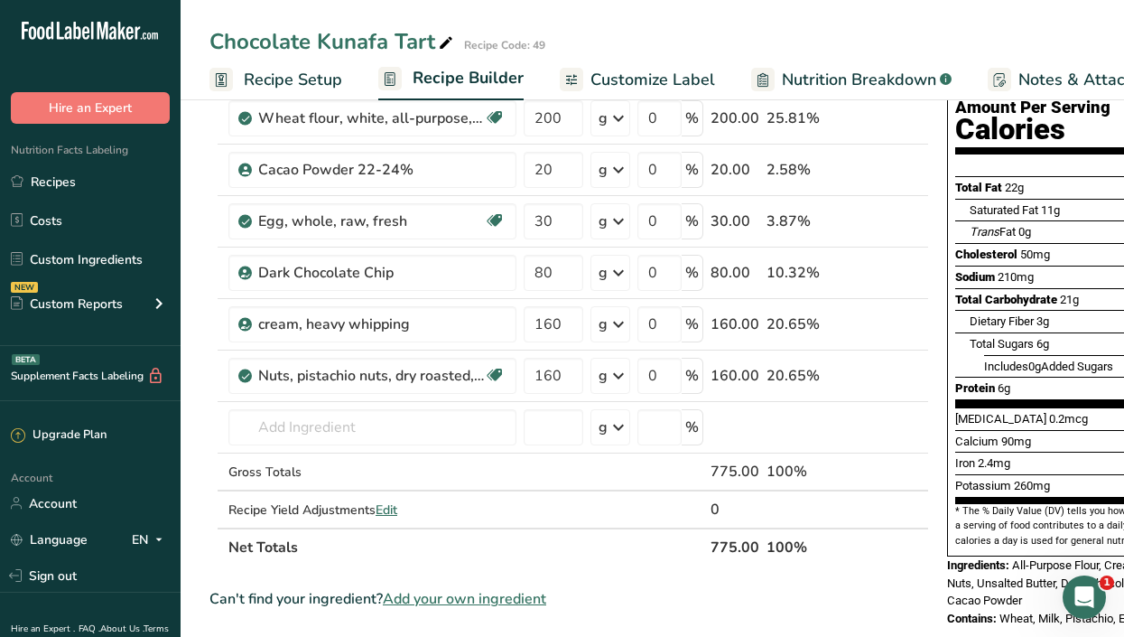
click at [269, 76] on span "Recipe Setup" at bounding box center [293, 80] width 98 height 24
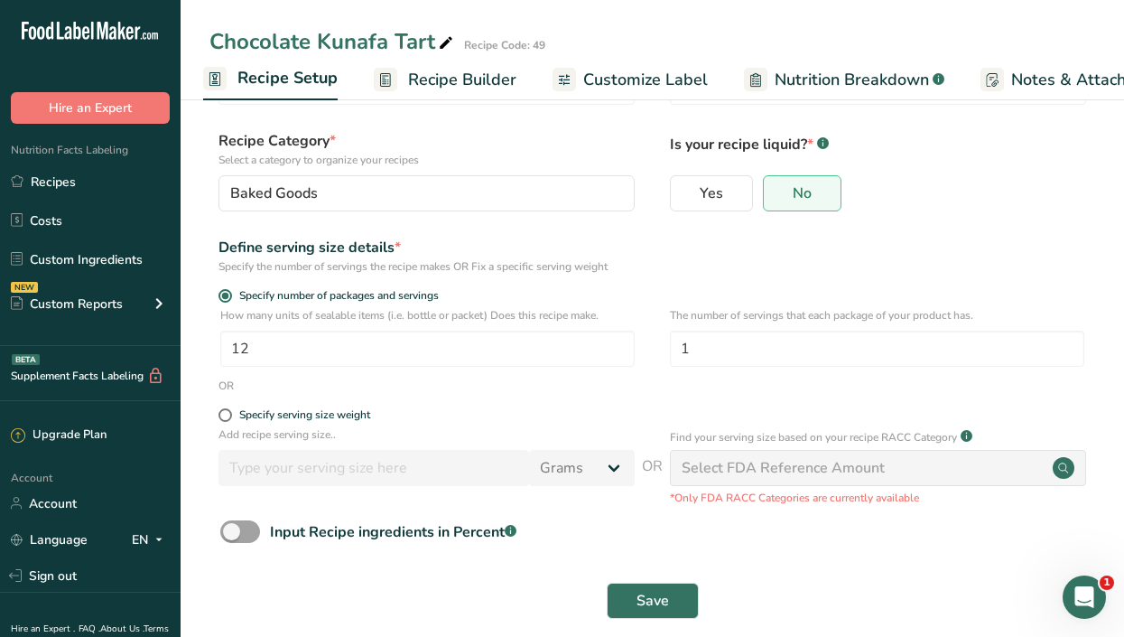
scroll to position [112, 0]
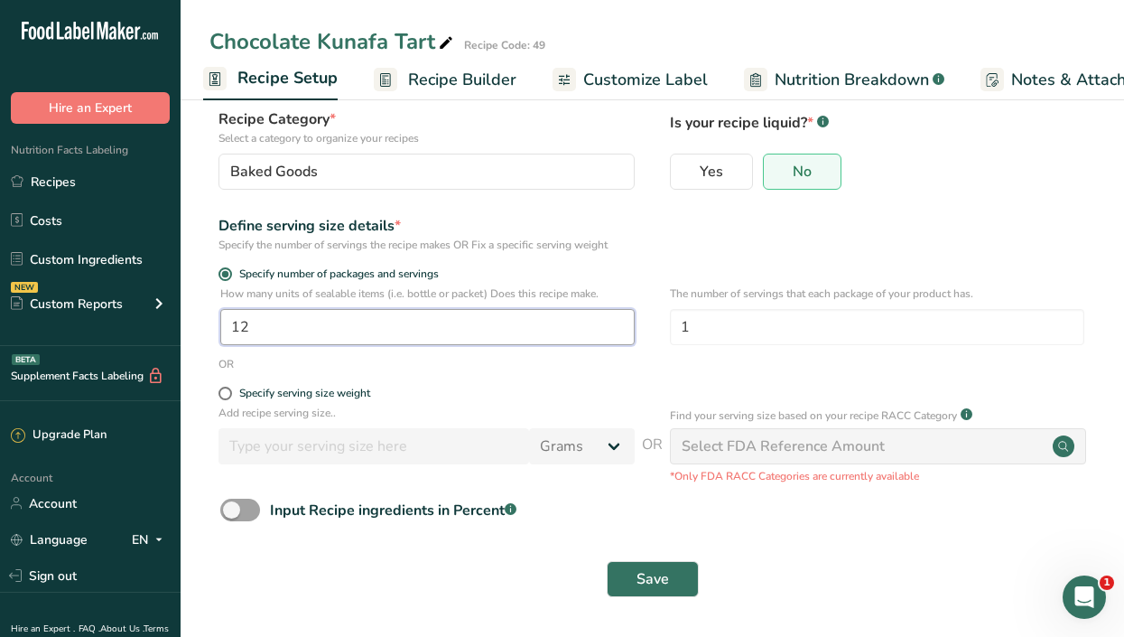
click at [284, 321] on input "12" at bounding box center [427, 327] width 414 height 36
type input "10"
click at [661, 582] on span "Save" at bounding box center [653, 579] width 33 height 22
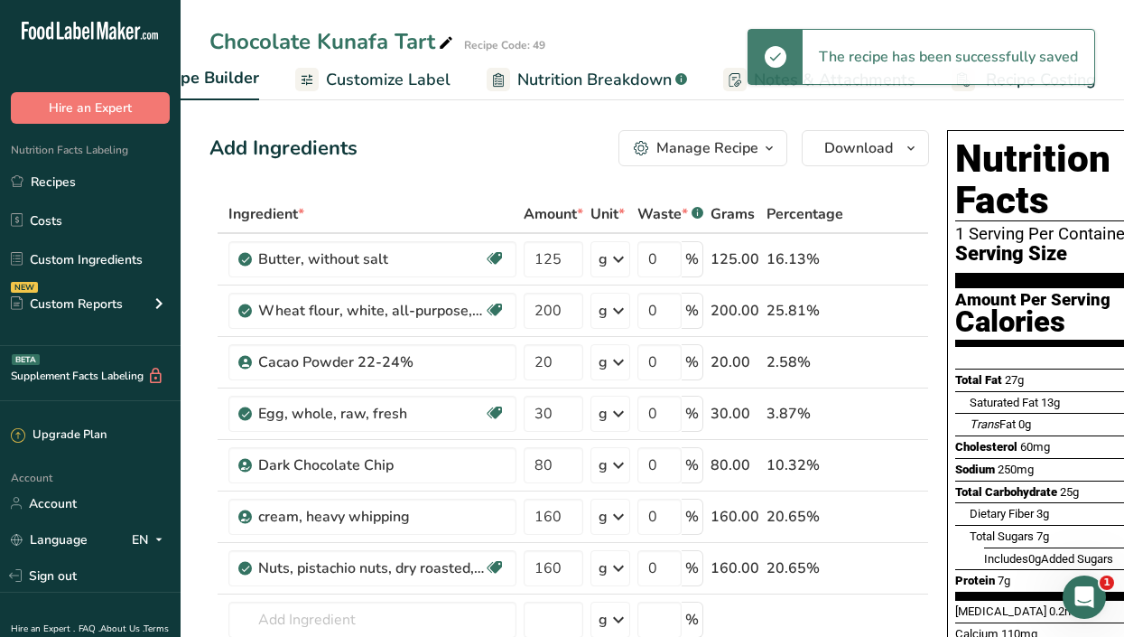
click at [1046, 84] on div "The recipe has been successfully saved" at bounding box center [922, 57] width 348 height 56
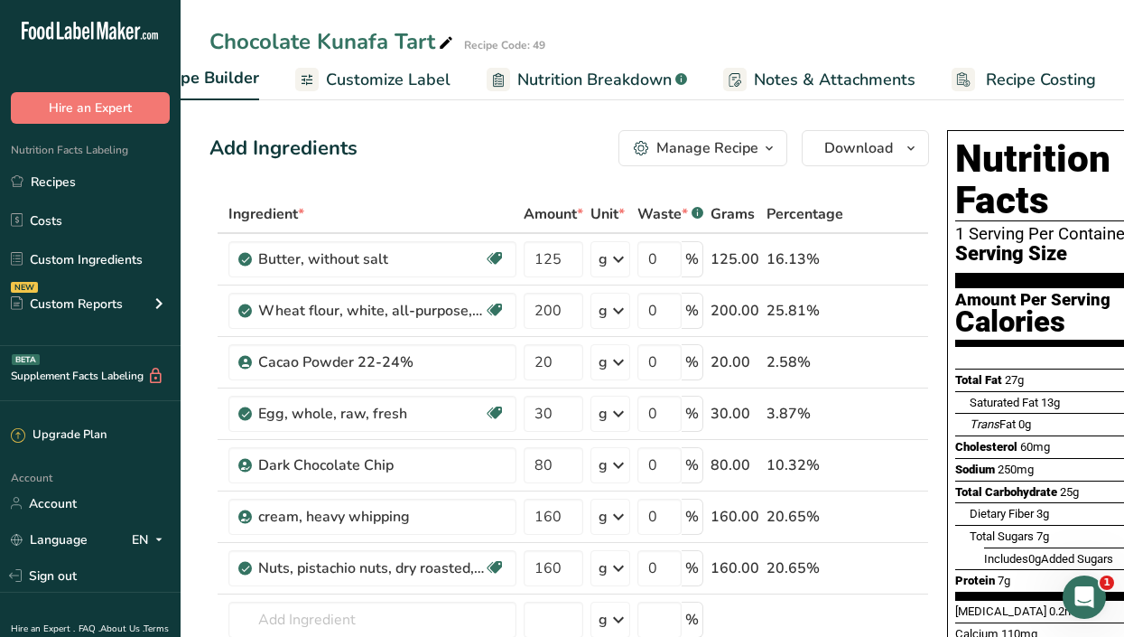
click at [1044, 76] on span "Recipe Costing" at bounding box center [1041, 80] width 110 height 24
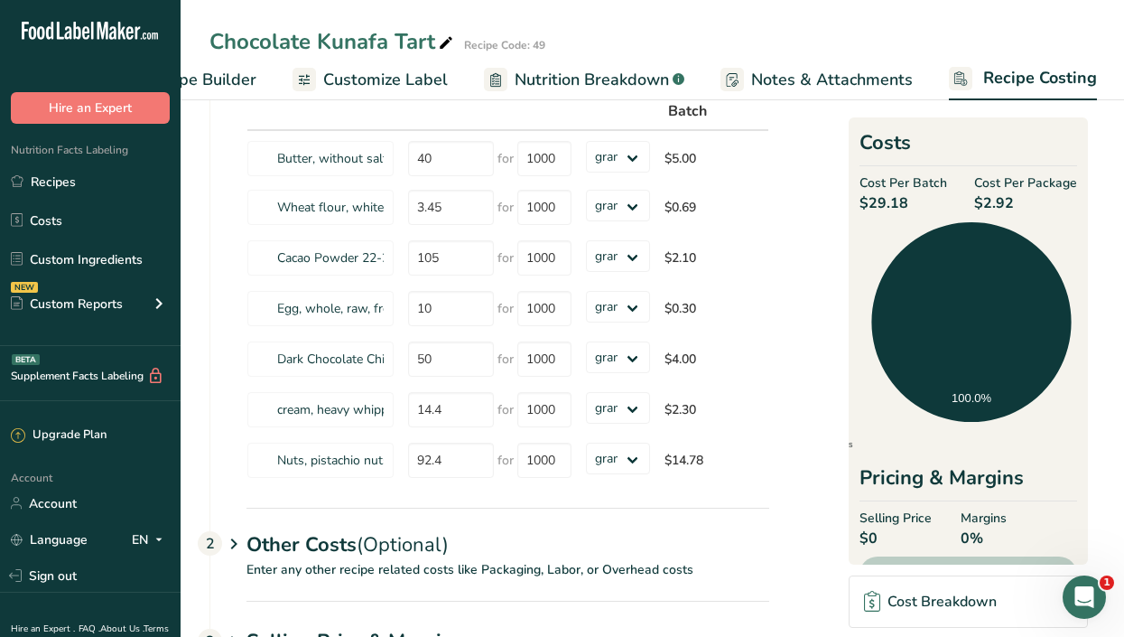
scroll to position [122, 0]
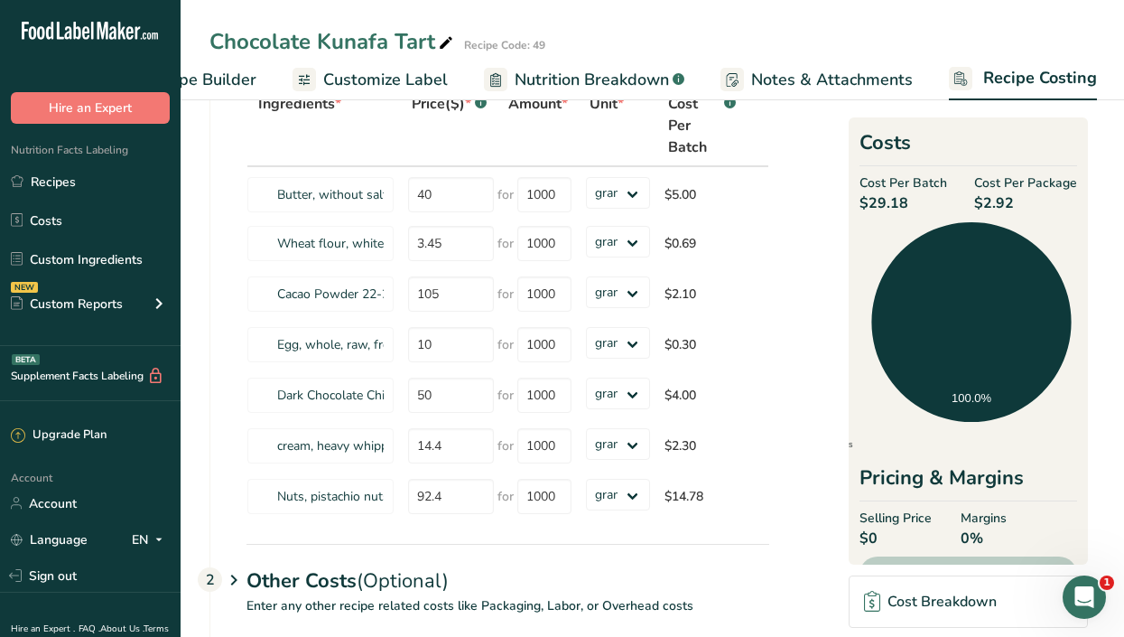
click at [240, 72] on span "Recipe Builder" at bounding box center [202, 80] width 108 height 24
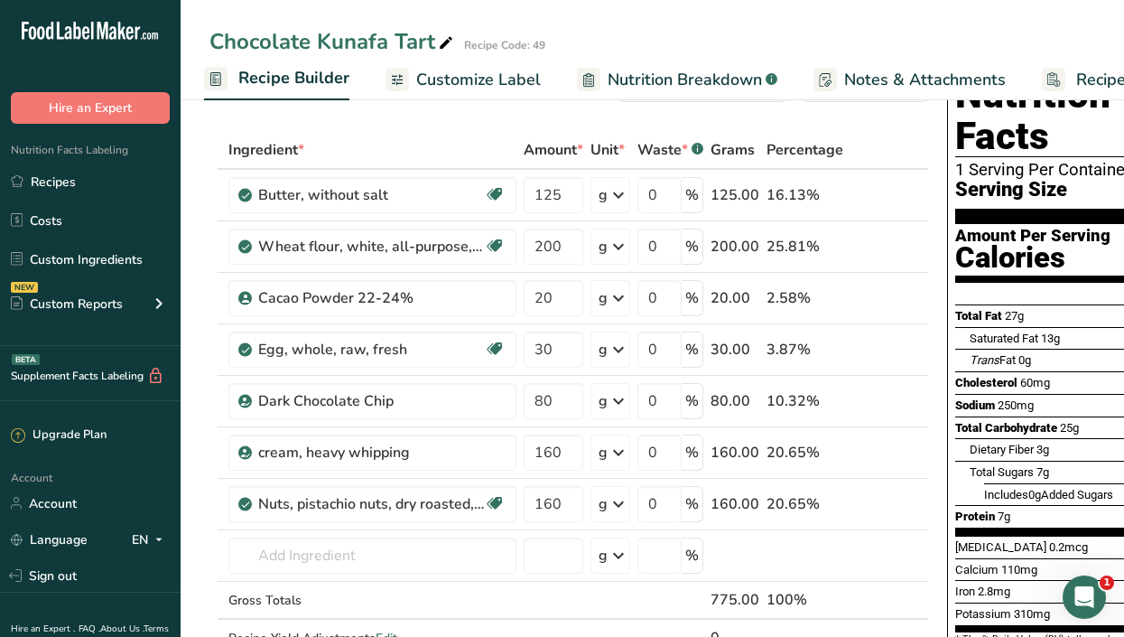
scroll to position [42, 0]
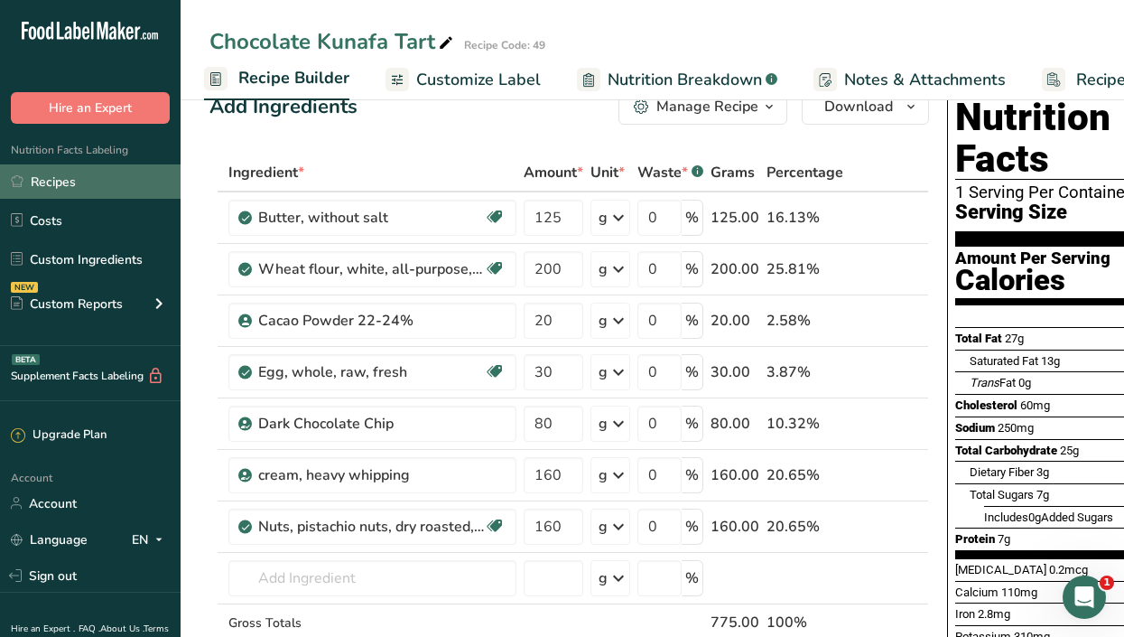
click at [76, 183] on link "Recipes" at bounding box center [90, 181] width 181 height 34
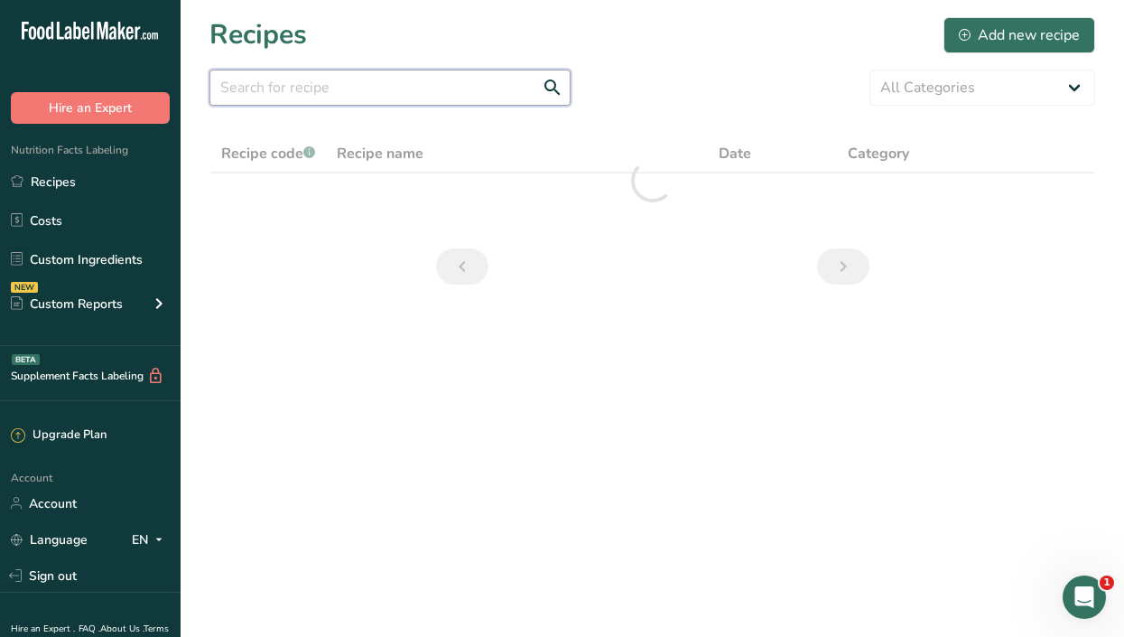
click at [295, 88] on input "text" at bounding box center [389, 88] width 361 height 36
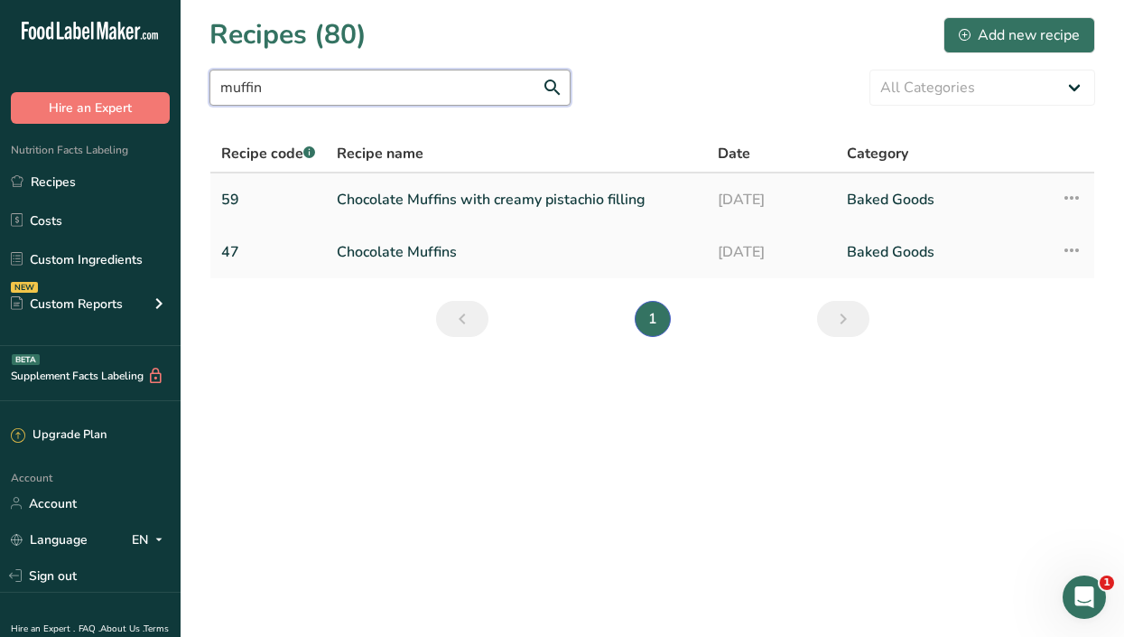
type input "muffin"
click at [413, 212] on link "Chocolate Muffins with creamy pistachio filling" at bounding box center [516, 200] width 359 height 38
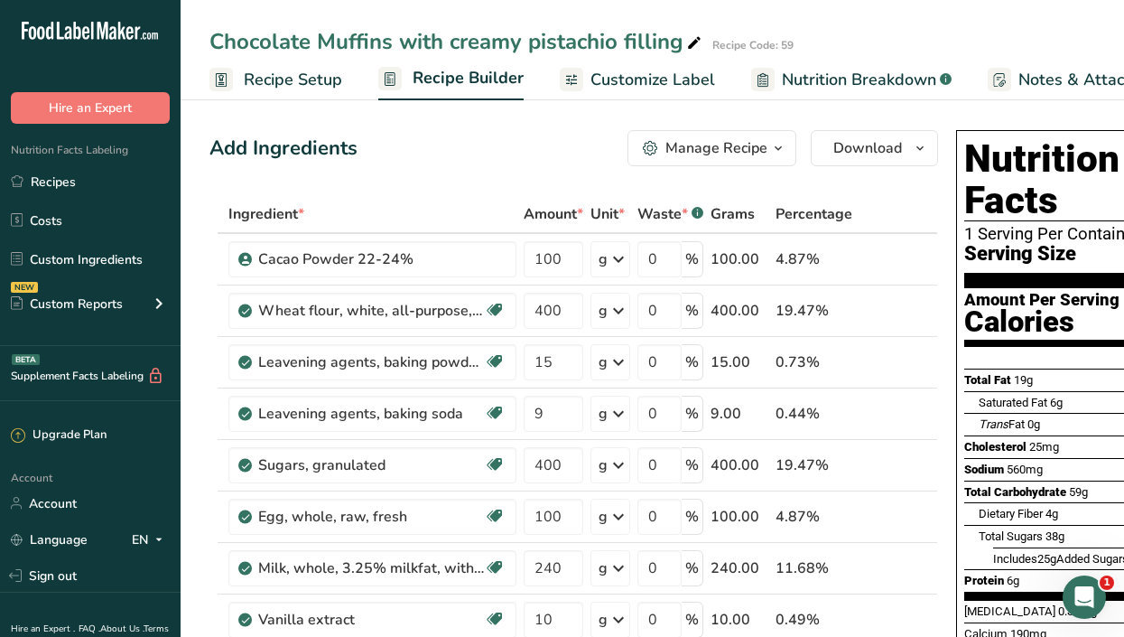
click at [615, 74] on span "Customize Label" at bounding box center [652, 80] width 125 height 24
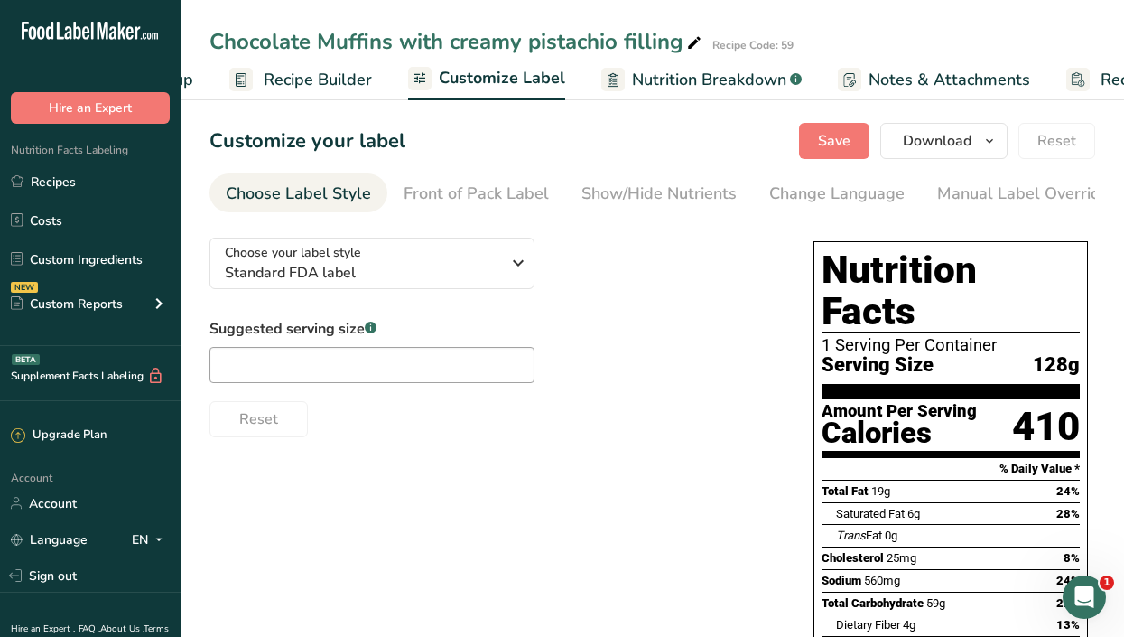
scroll to position [0, 265]
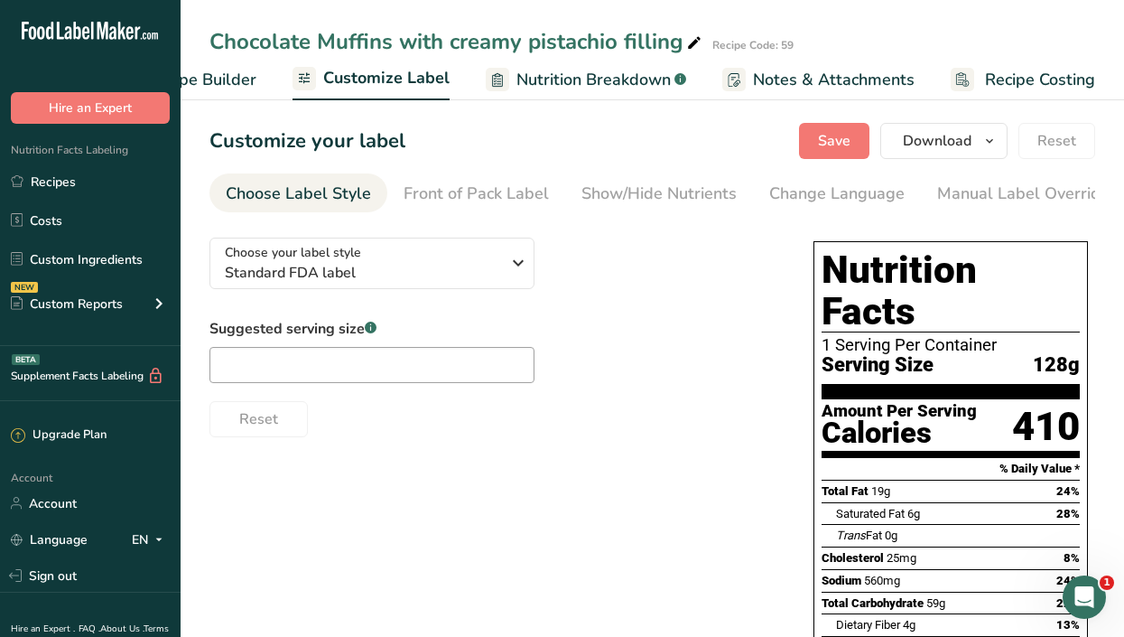
click at [1060, 79] on span "Recipe Costing" at bounding box center [1040, 80] width 110 height 24
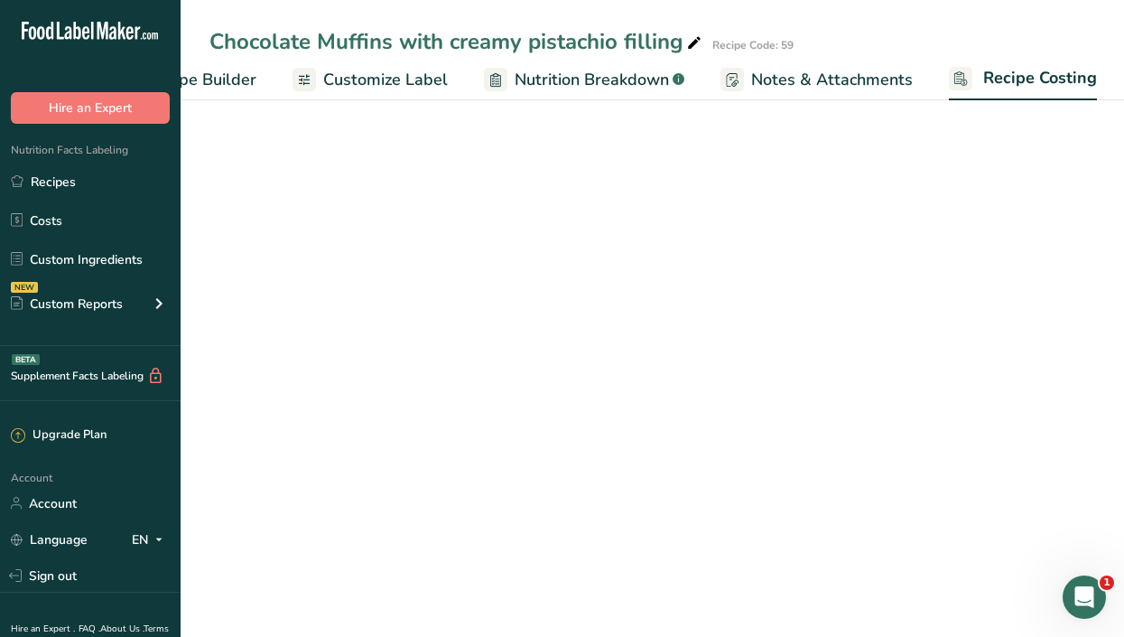
scroll to position [0, 265]
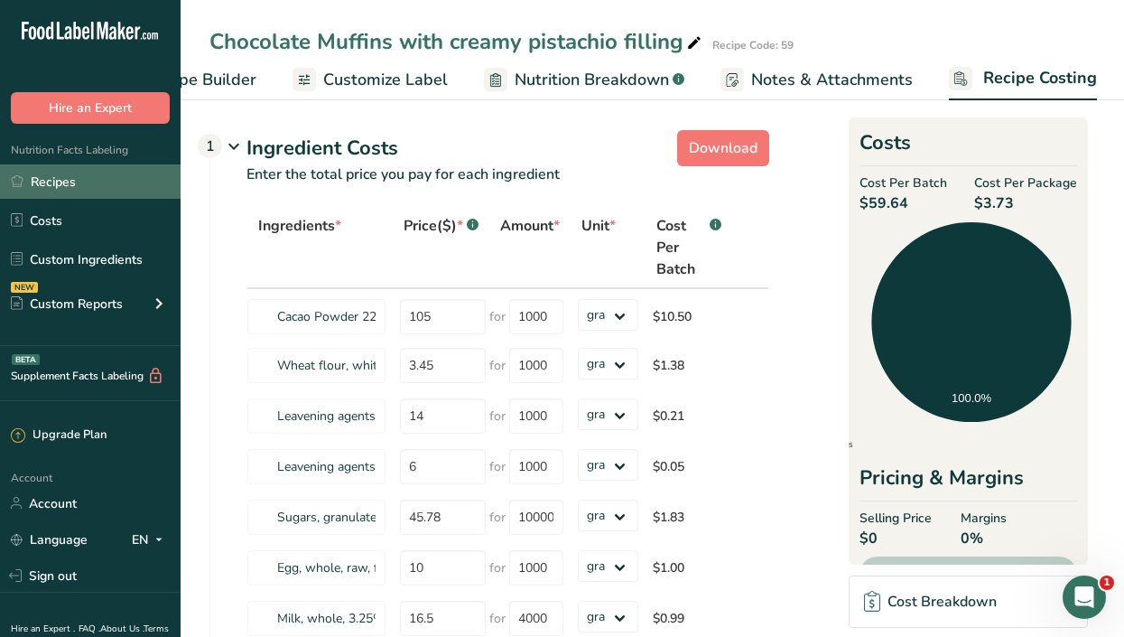
click at [107, 180] on link "Recipes" at bounding box center [90, 181] width 181 height 34
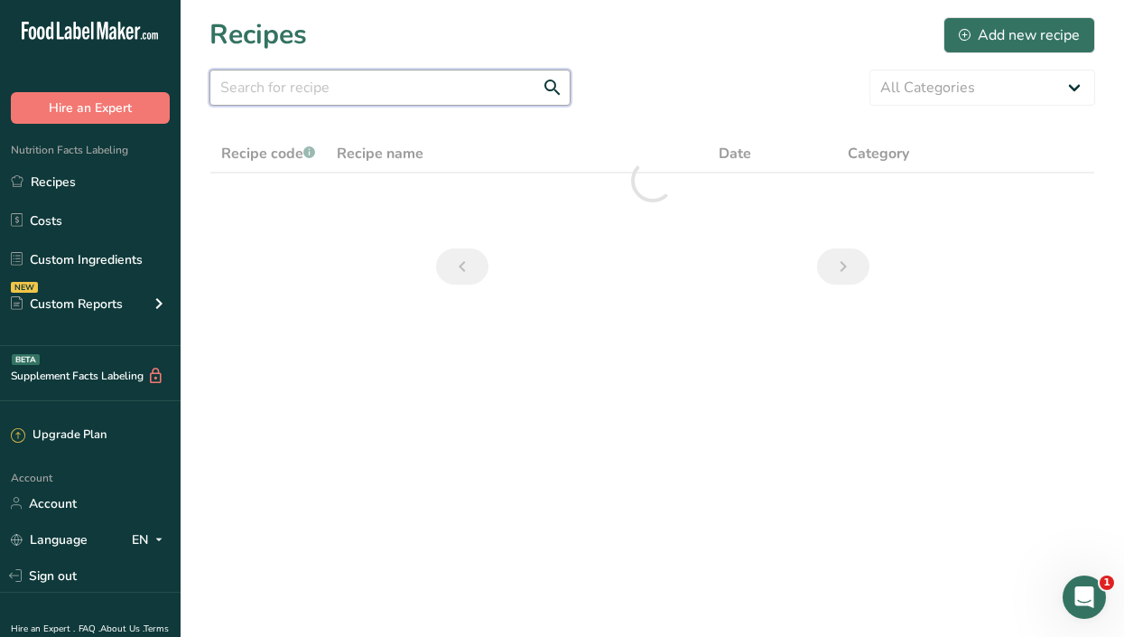
click at [302, 89] on input "text" at bounding box center [389, 88] width 361 height 36
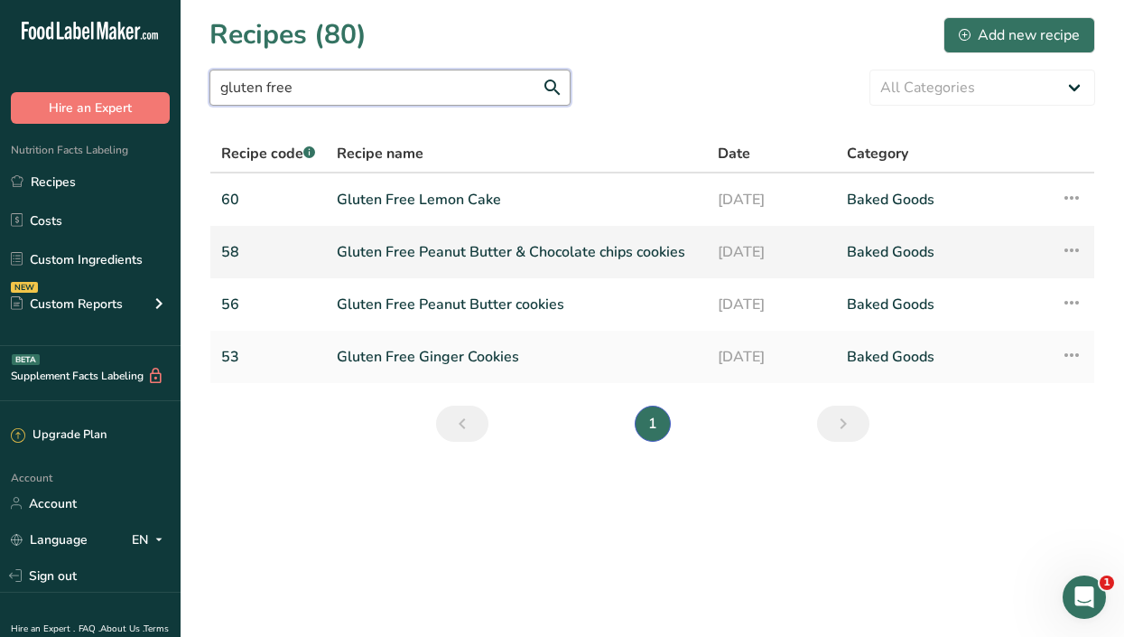
type input "gluten free"
click at [357, 252] on link "Gluten Free Peanut Butter & Chocolate chips cookies" at bounding box center [516, 252] width 359 height 38
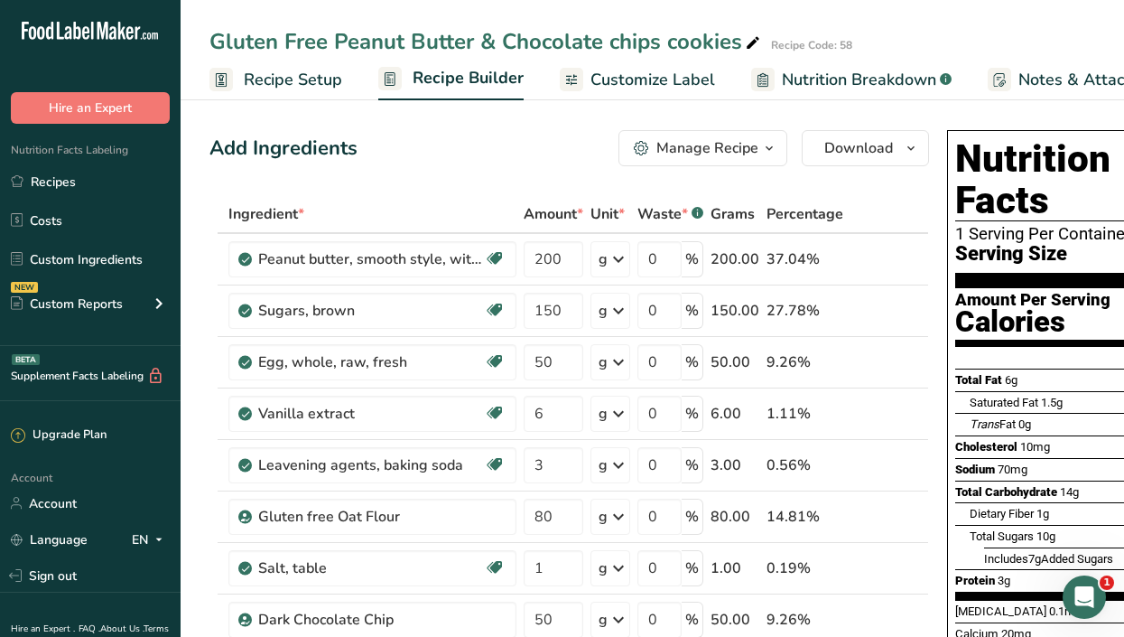
click at [601, 80] on span "Customize Label" at bounding box center [652, 80] width 125 height 24
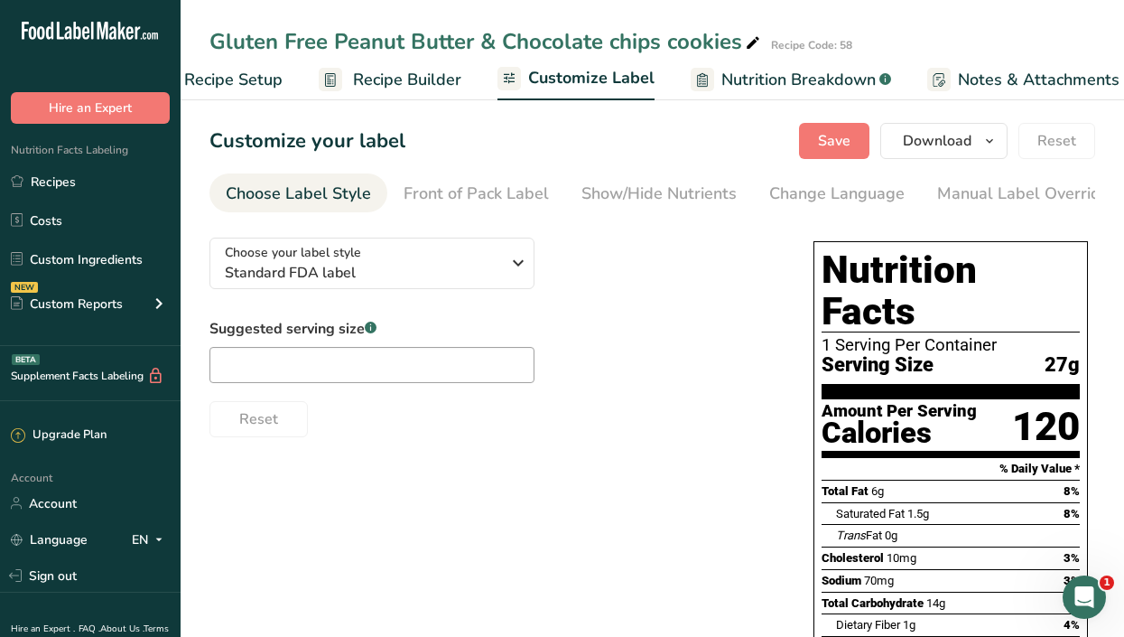
scroll to position [0, 265]
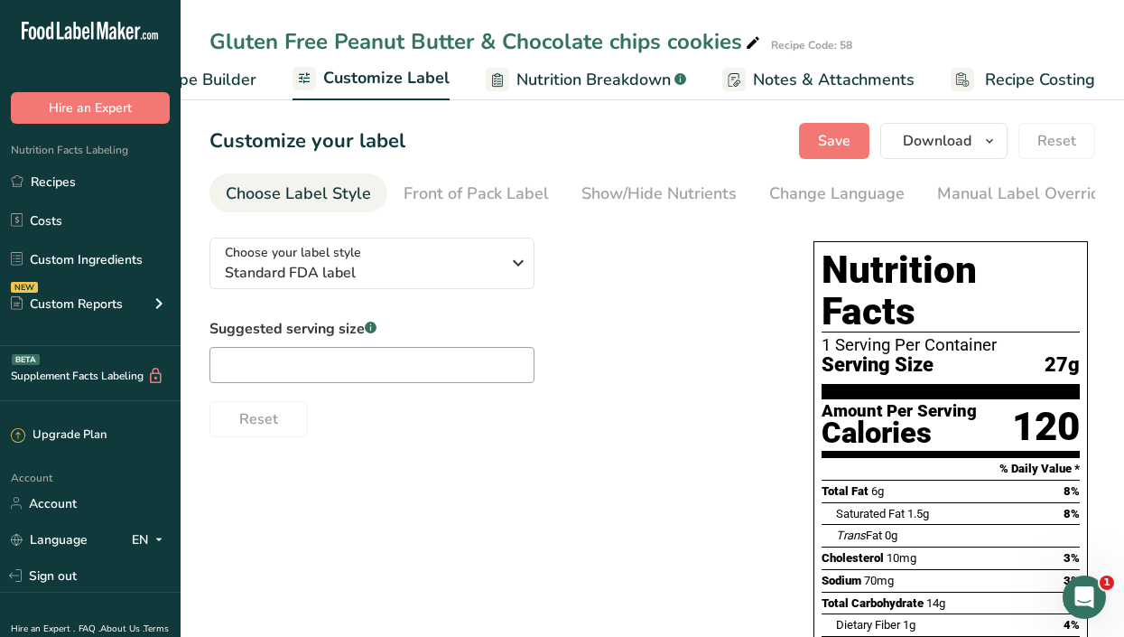
click at [1049, 78] on span "Recipe Costing" at bounding box center [1040, 80] width 110 height 24
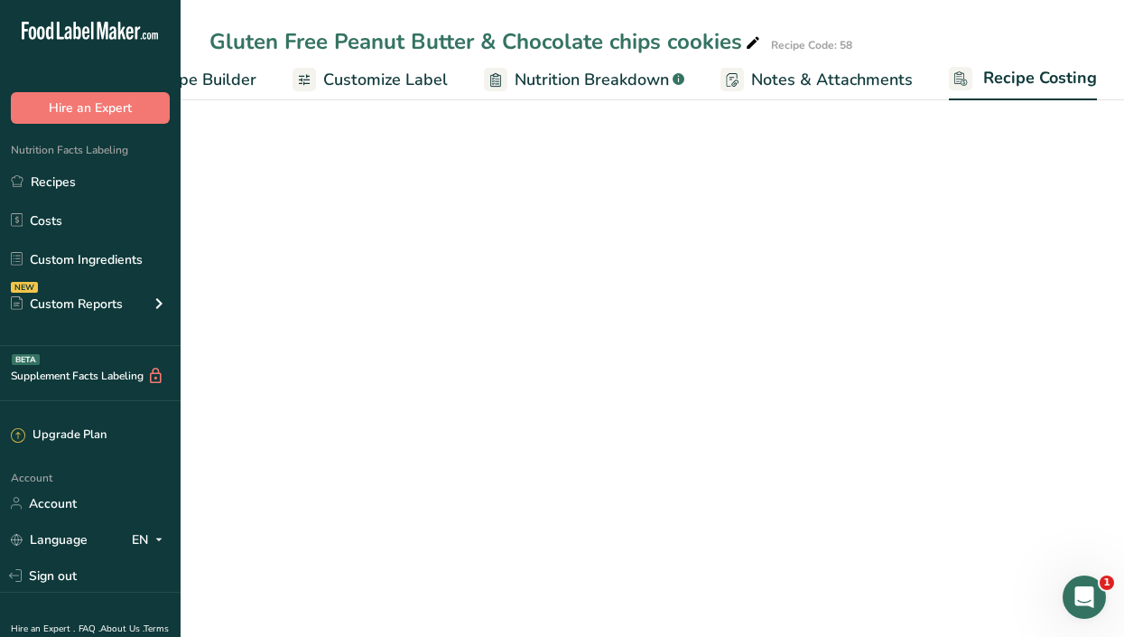
scroll to position [0, 265]
